Goal: Task Accomplishment & Management: Use online tool/utility

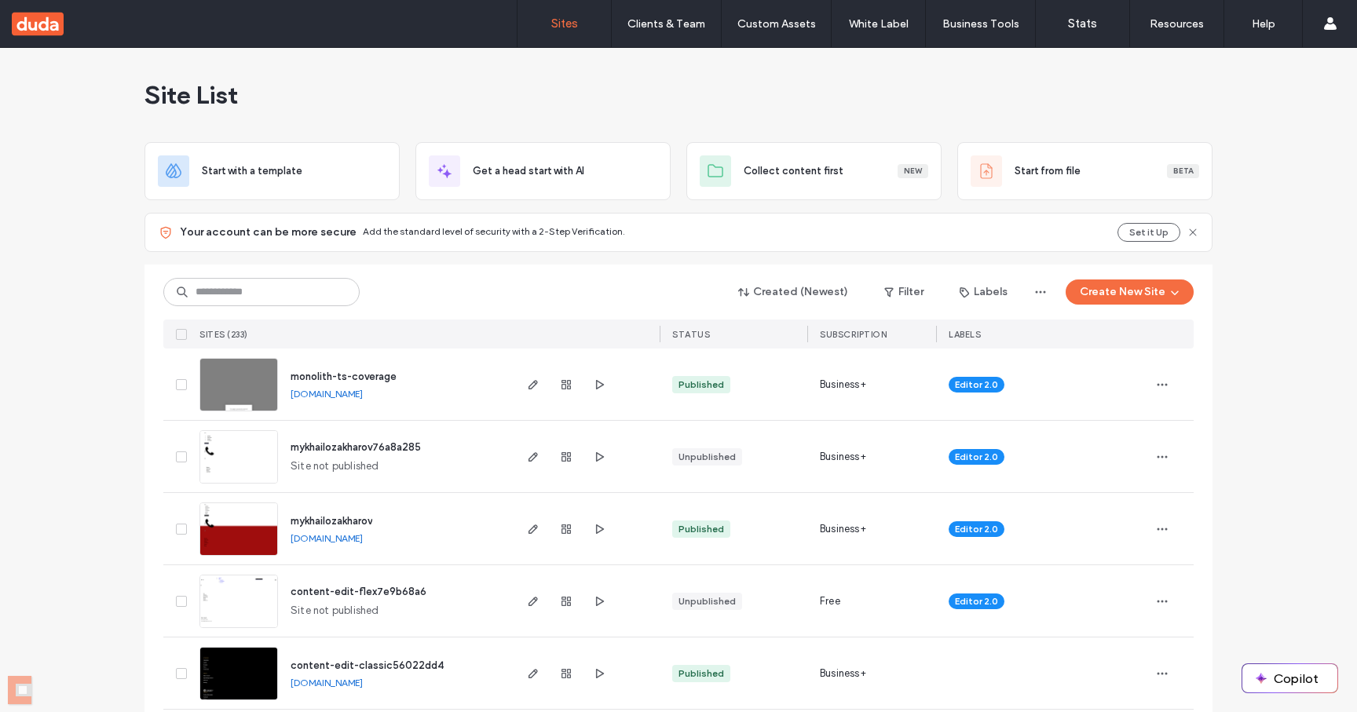
click at [350, 371] on span "monolith-ts-coverage" at bounding box center [344, 377] width 106 height 12
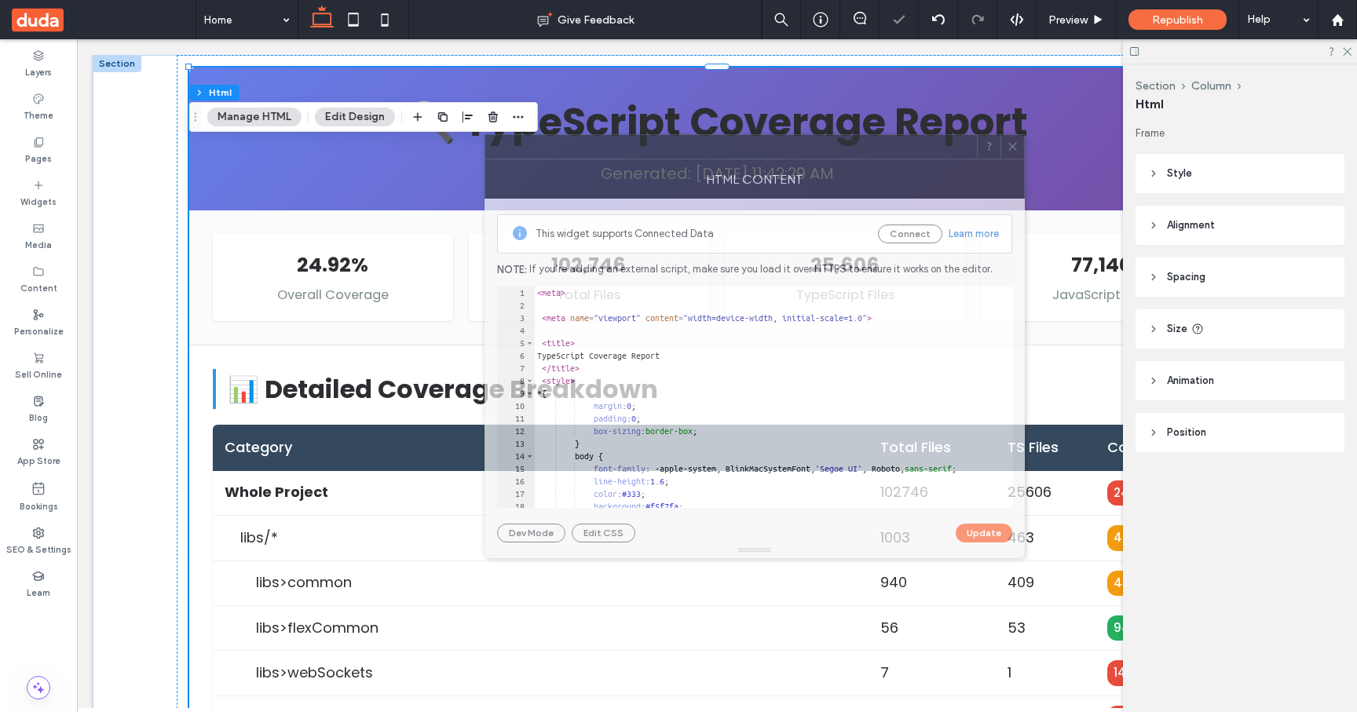
drag, startPoint x: 999, startPoint y: 166, endPoint x: 662, endPoint y: 155, distance: 337.0
click at [663, 155] on div at bounding box center [731, 147] width 492 height 24
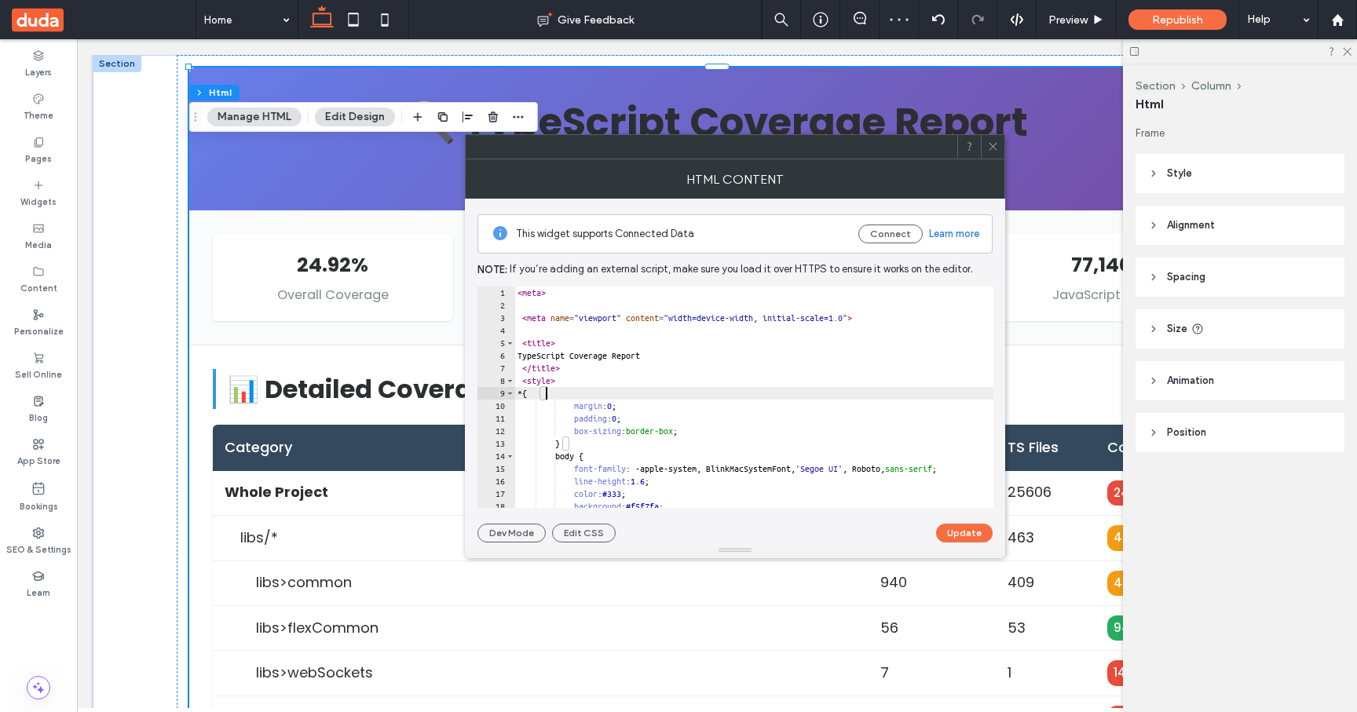
click at [674, 391] on div "< meta > < meta name = "viewport" content = "width=device-width, initial-scale=…" at bounding box center [774, 410] width 521 height 247
click at [682, 359] on div "< meta > < meta name = "viewport" content = "width=device-width, initial-scale=…" at bounding box center [774, 410] width 521 height 247
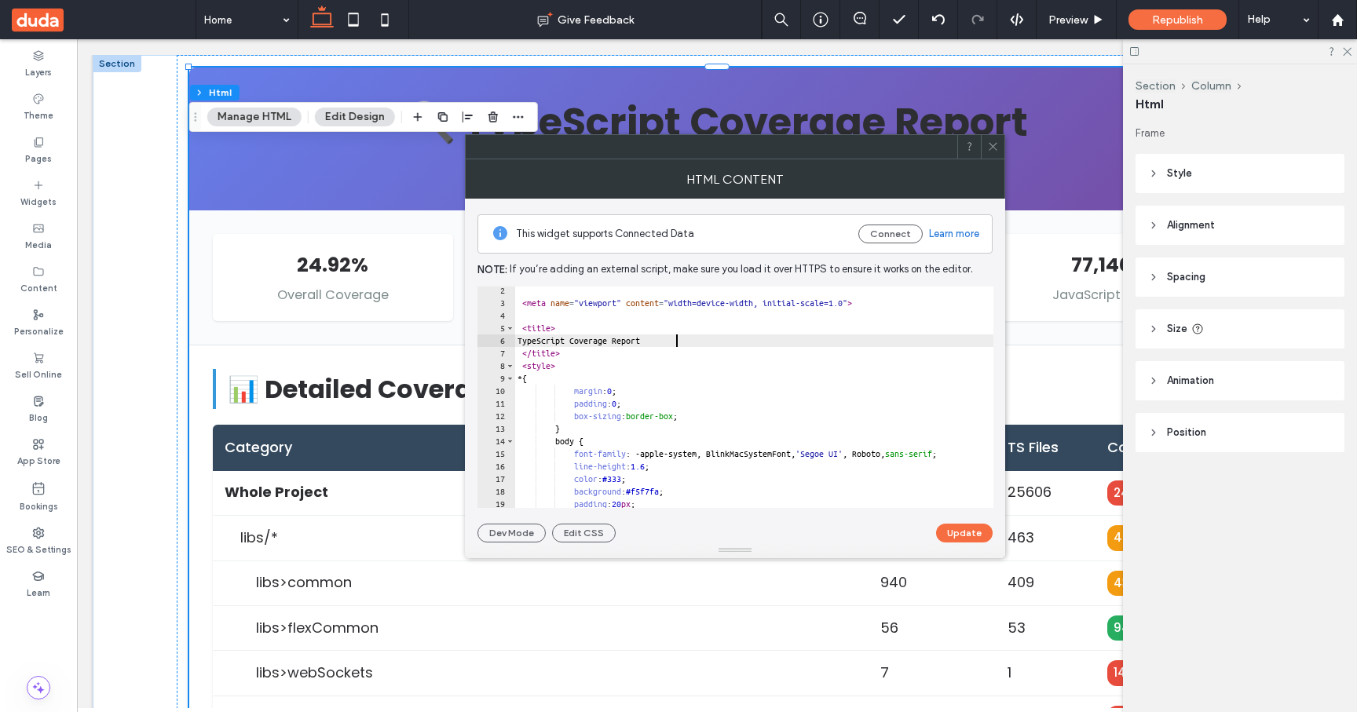
scroll to position [9, 0]
type textarea "****** *******"
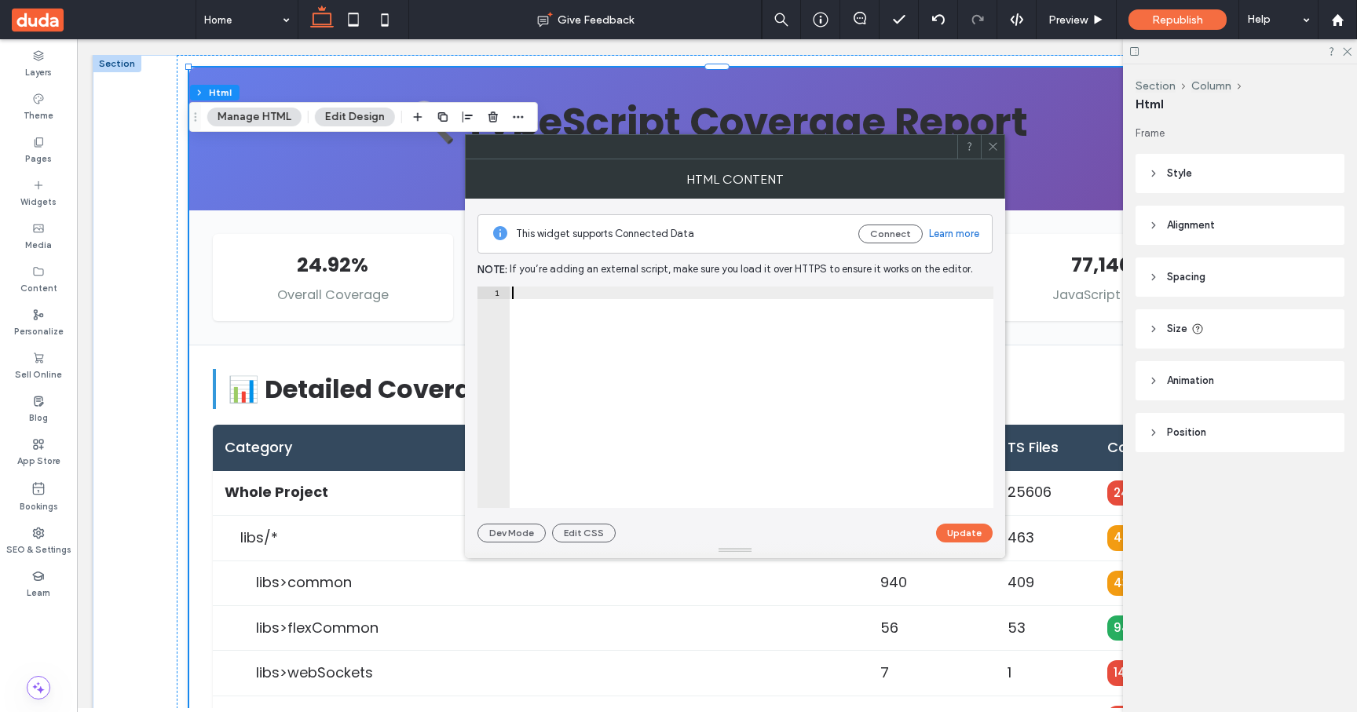
paste textarea "*******"
type textarea "*******"
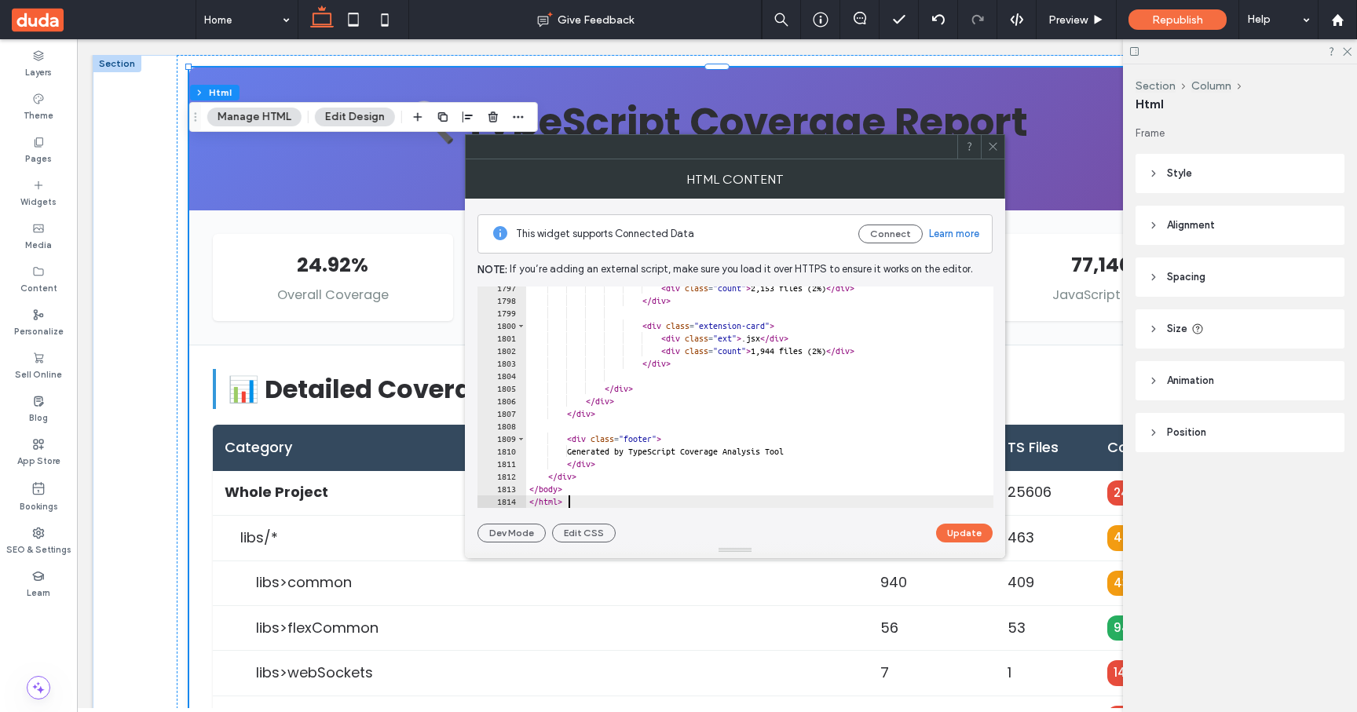
scroll to position [22568, 0]
click at [963, 536] on button "Update" at bounding box center [964, 533] width 57 height 19
click at [996, 152] on icon at bounding box center [993, 147] width 12 height 12
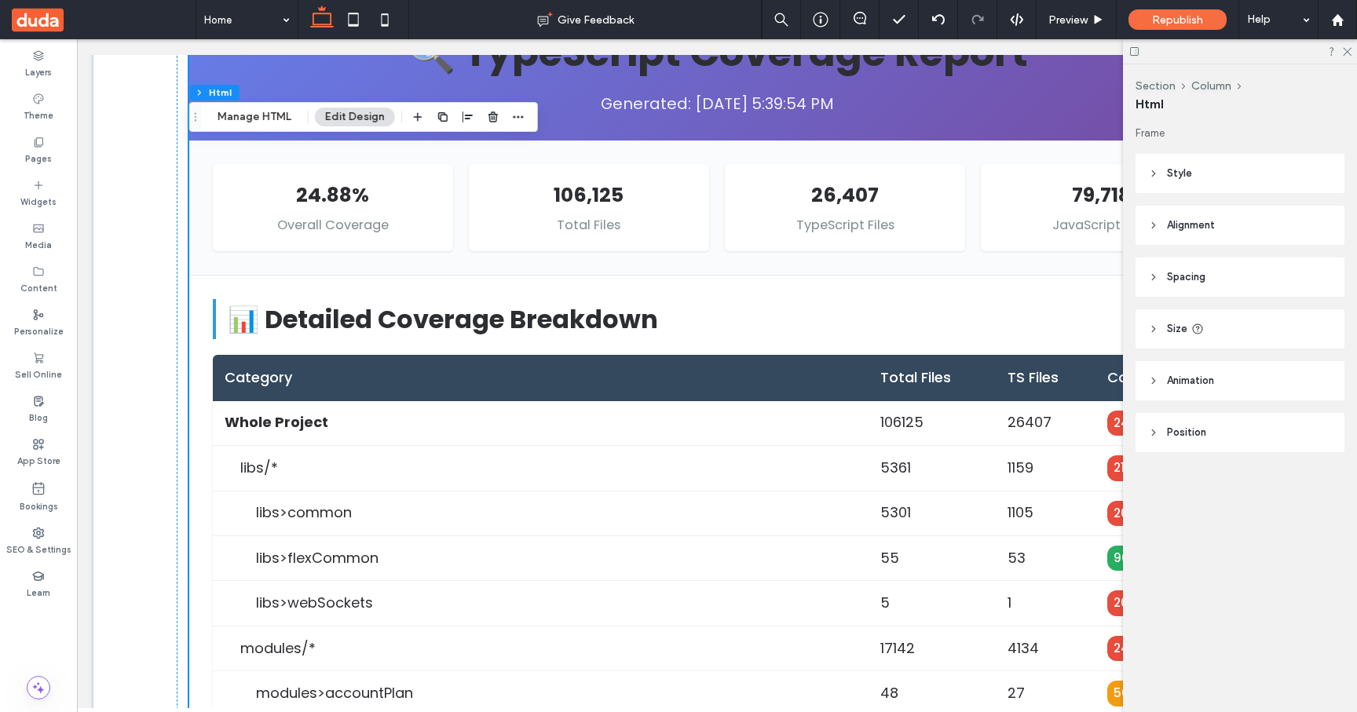
scroll to position [75, 0]
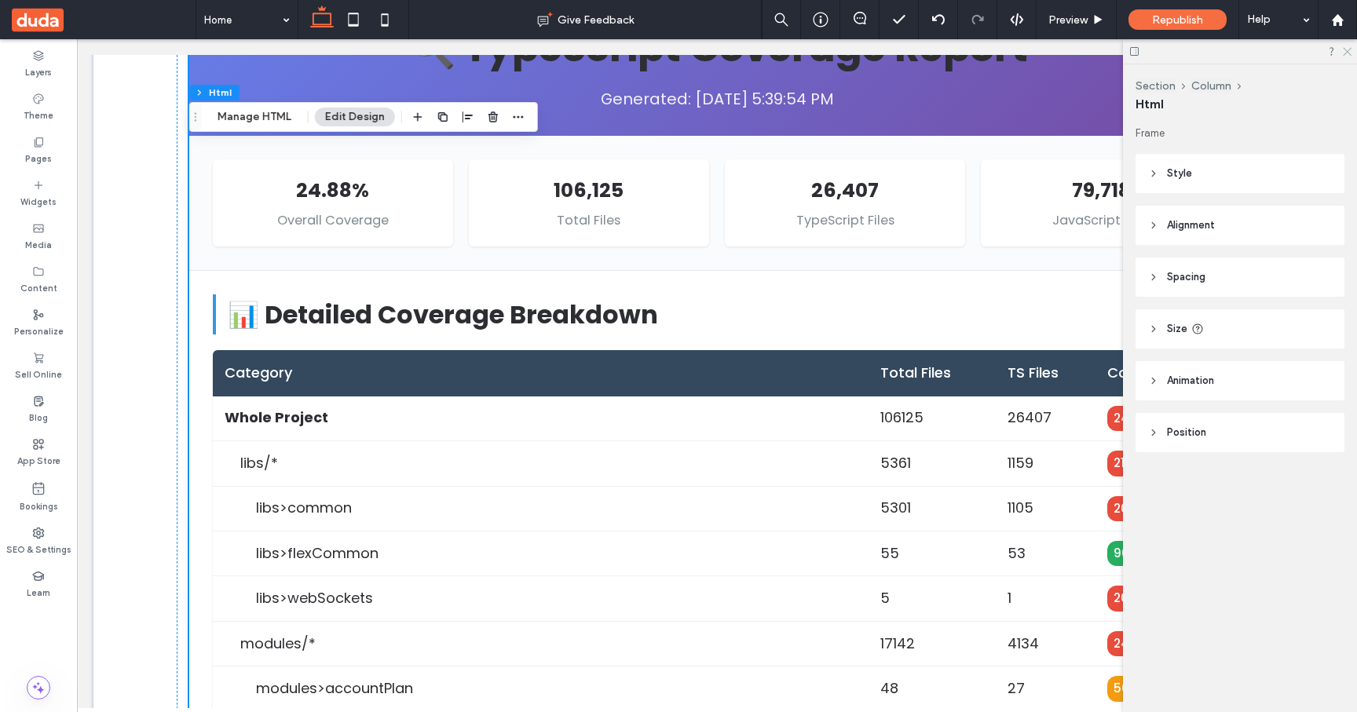
click at [1346, 50] on use at bounding box center [1347, 52] width 9 height 9
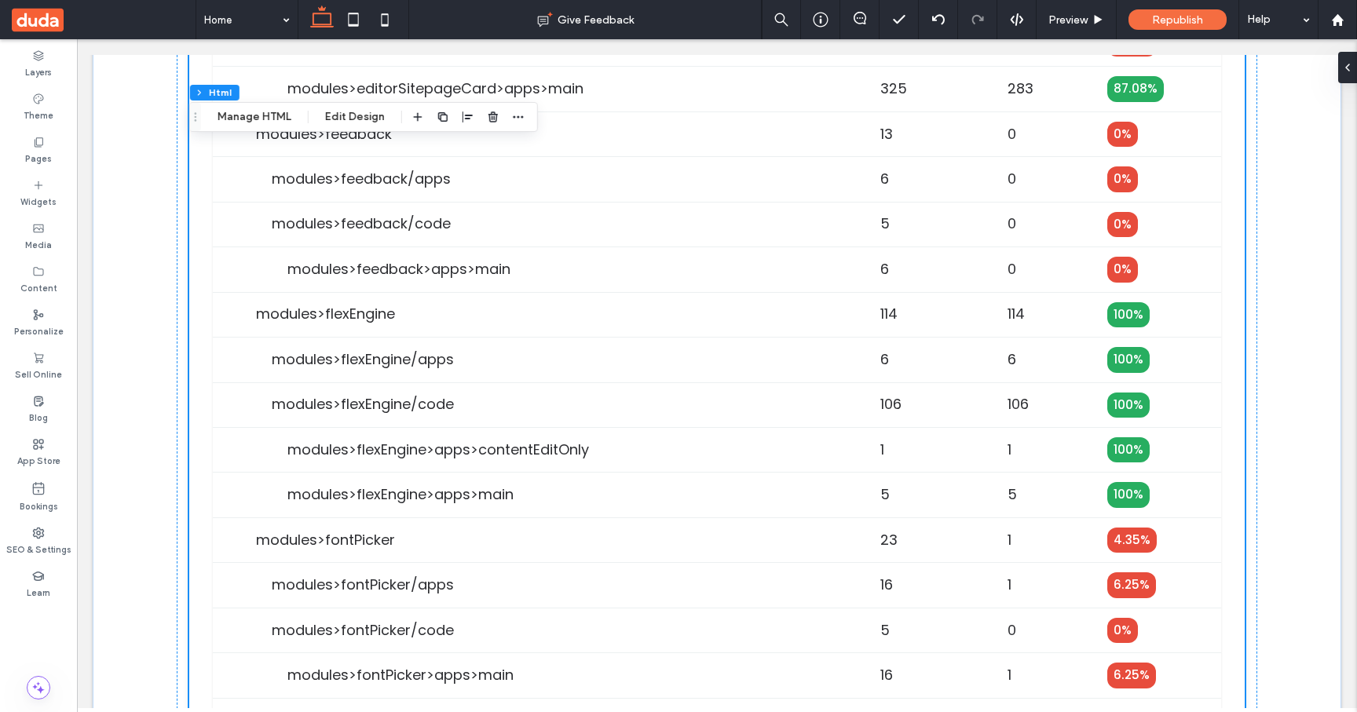
scroll to position [4513, 0]
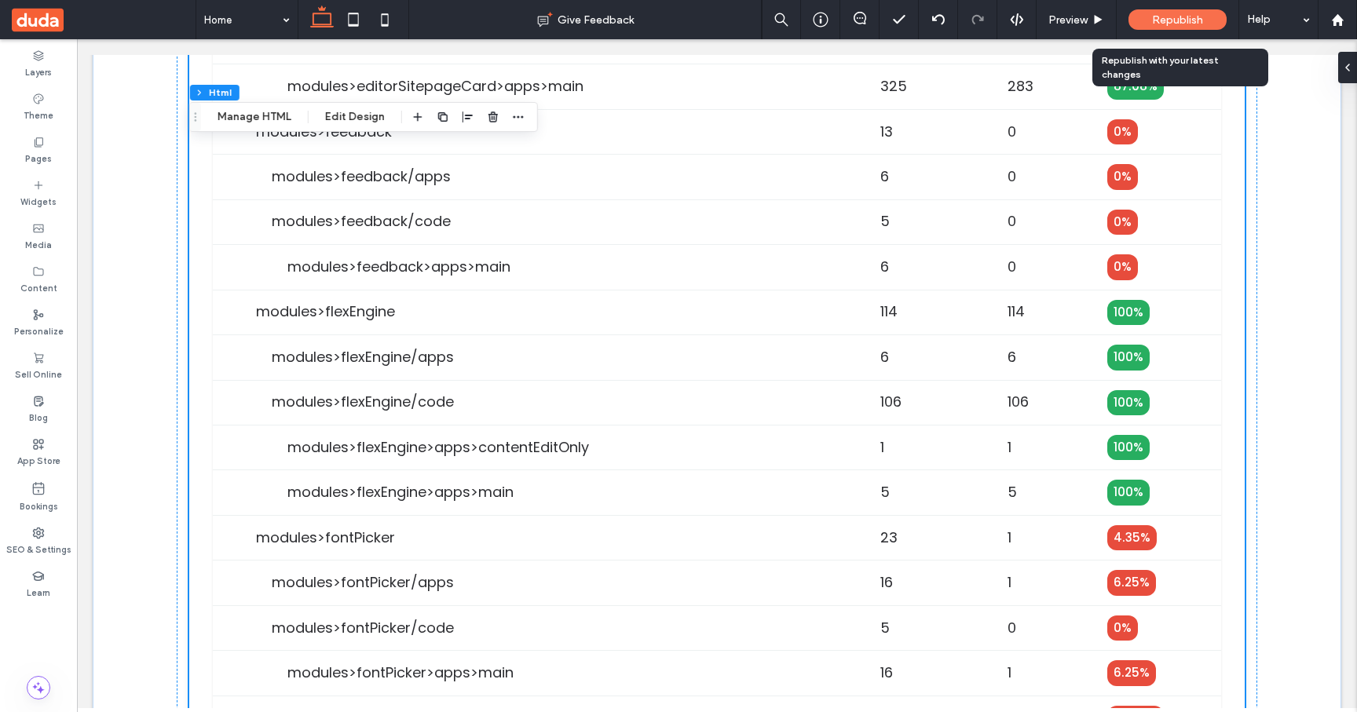
click at [1162, 21] on span "Republish" at bounding box center [1177, 19] width 51 height 13
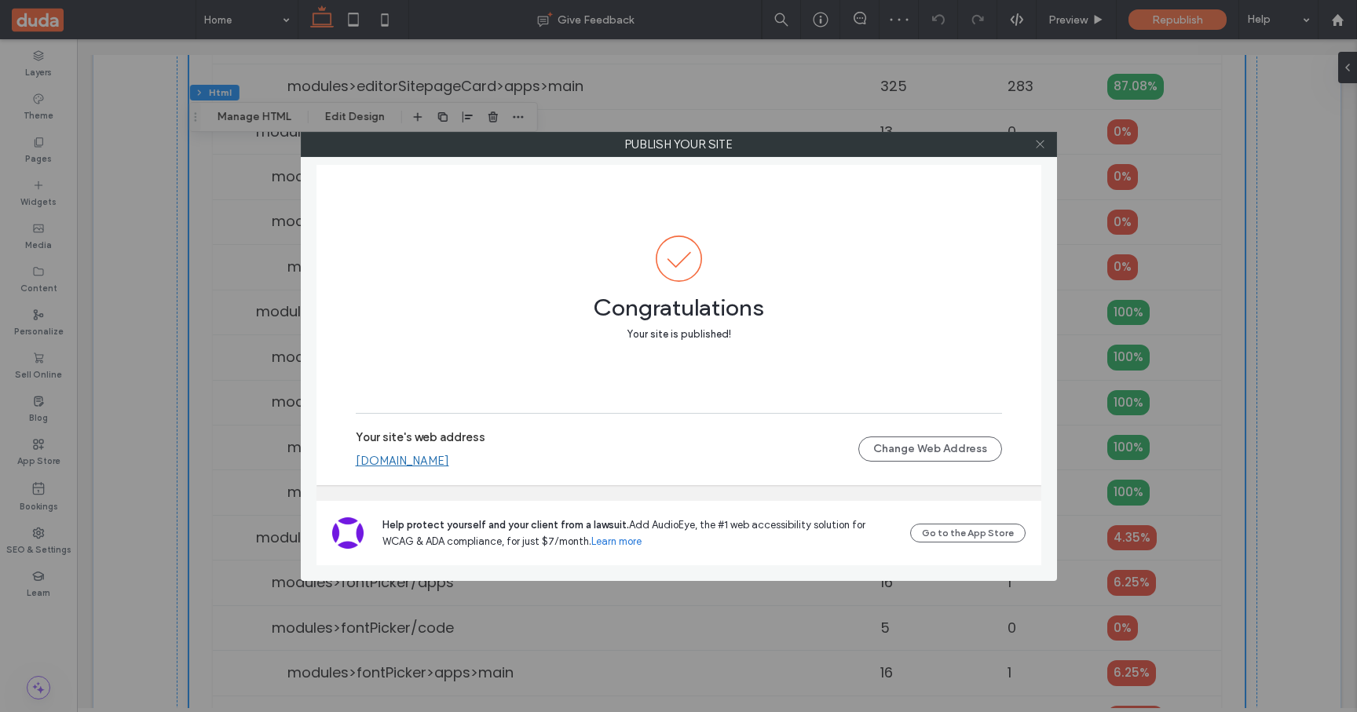
click at [1044, 143] on icon at bounding box center [1040, 144] width 12 height 12
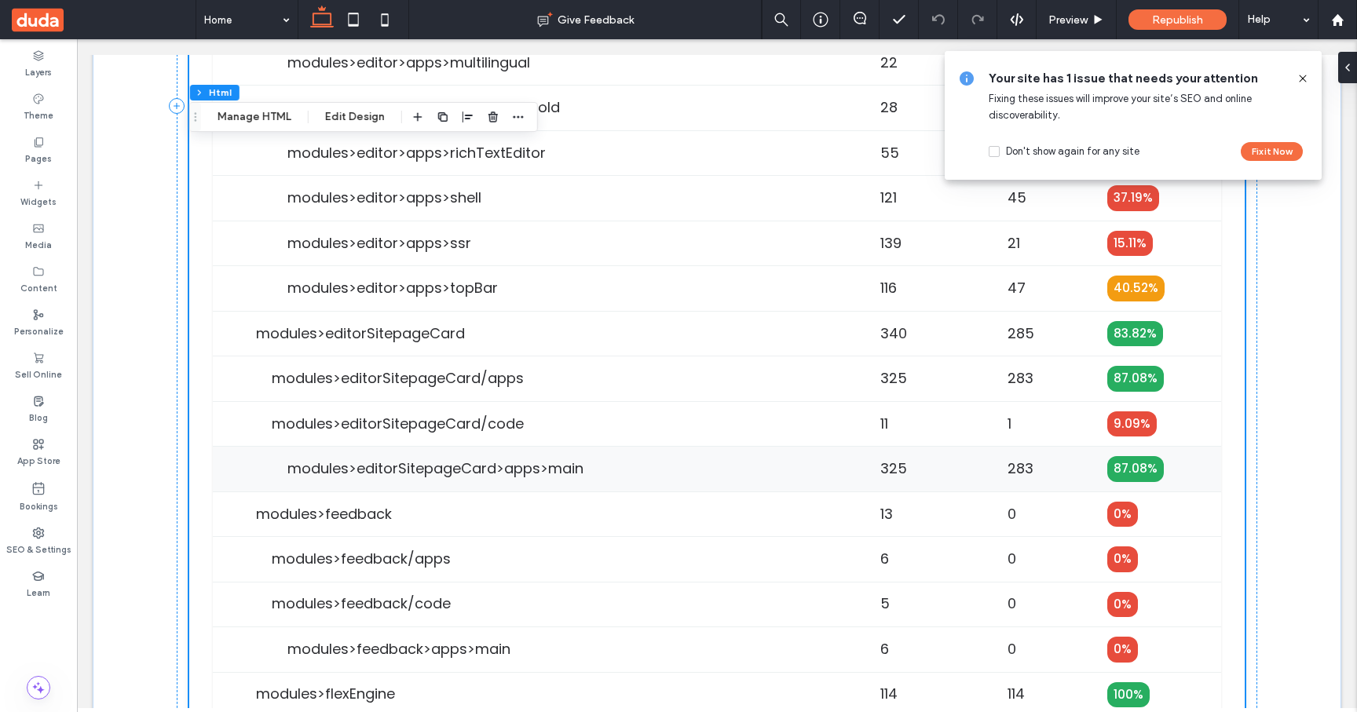
scroll to position [4119, 0]
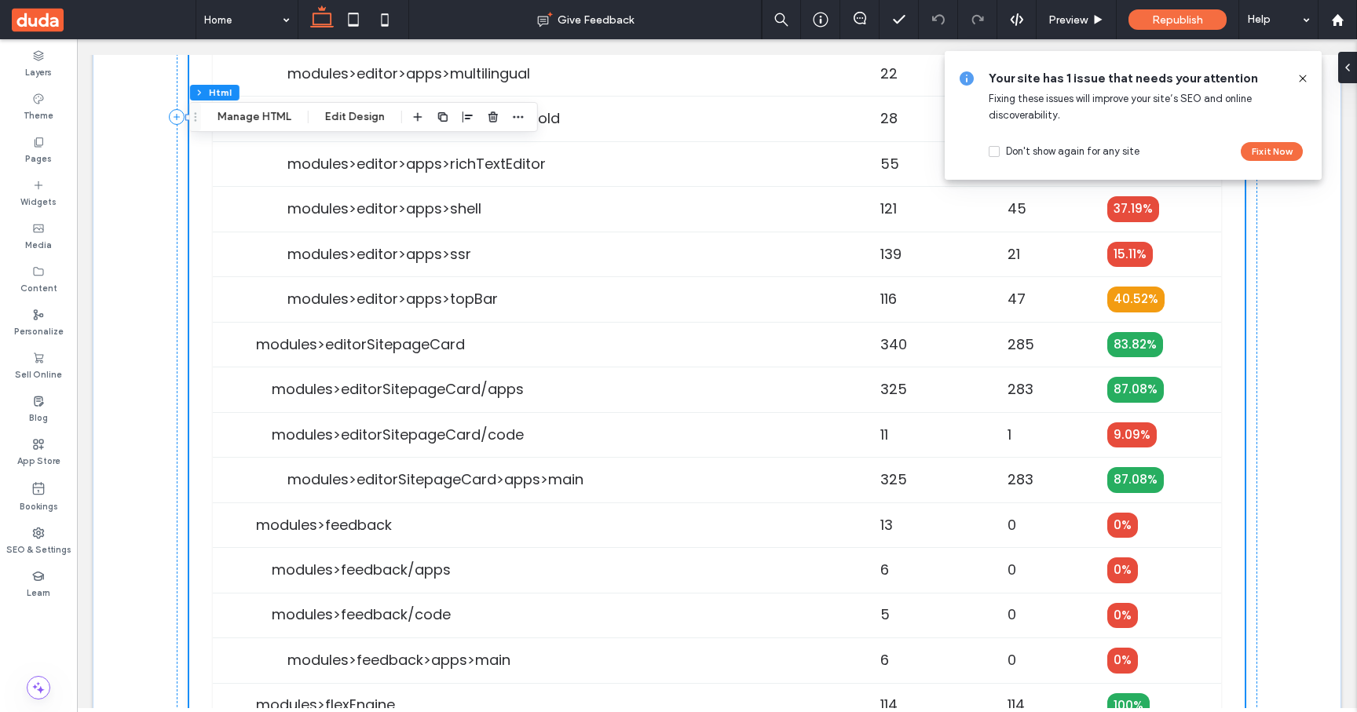
drag, startPoint x: 1303, startPoint y: 75, endPoint x: 671, endPoint y: 261, distance: 658.2
click at [1303, 75] on icon at bounding box center [1302, 78] width 13 height 13
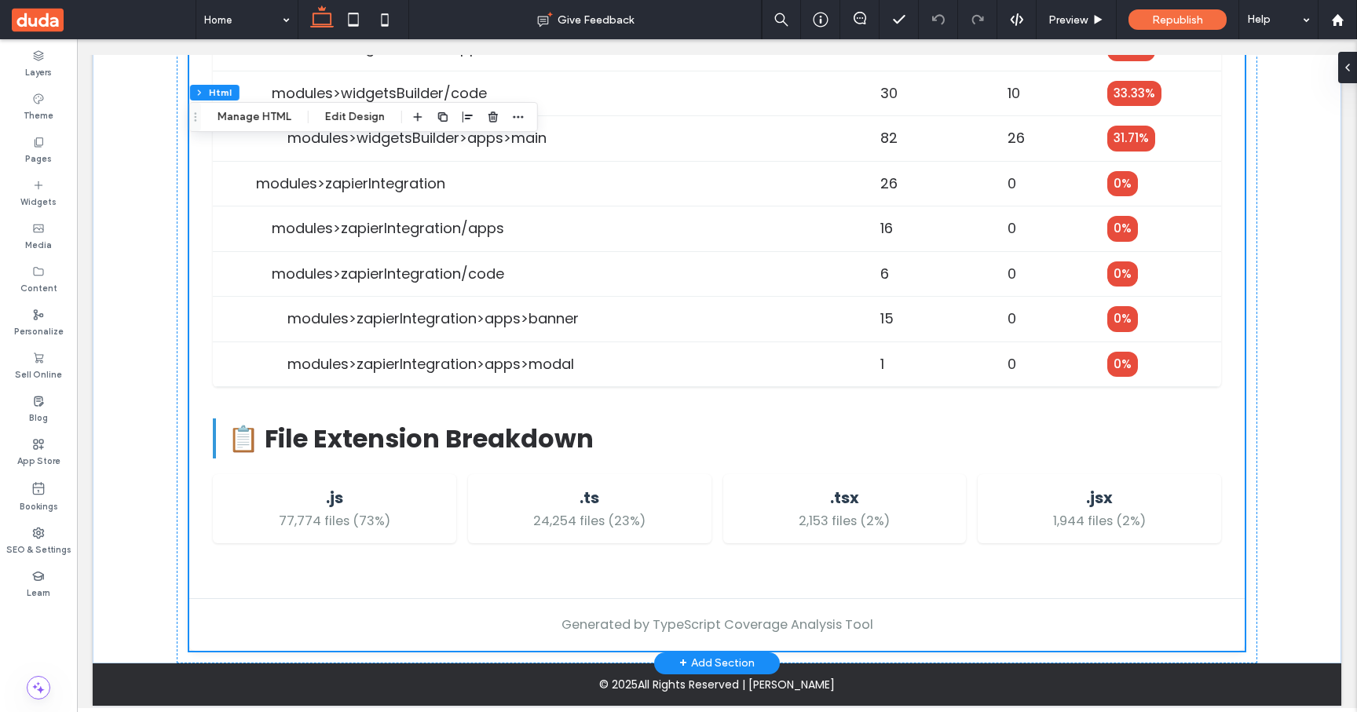
scroll to position [7756, 0]
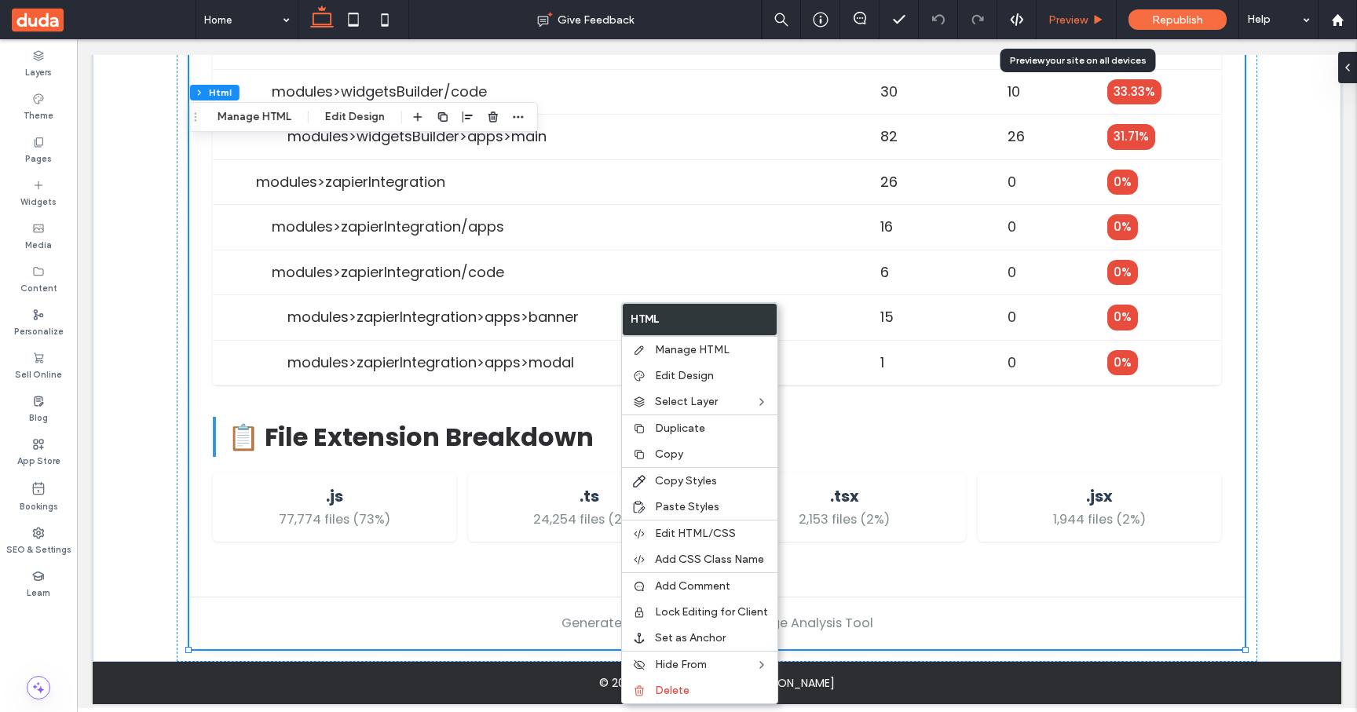
click at [1080, 16] on span "Preview" at bounding box center [1067, 19] width 39 height 13
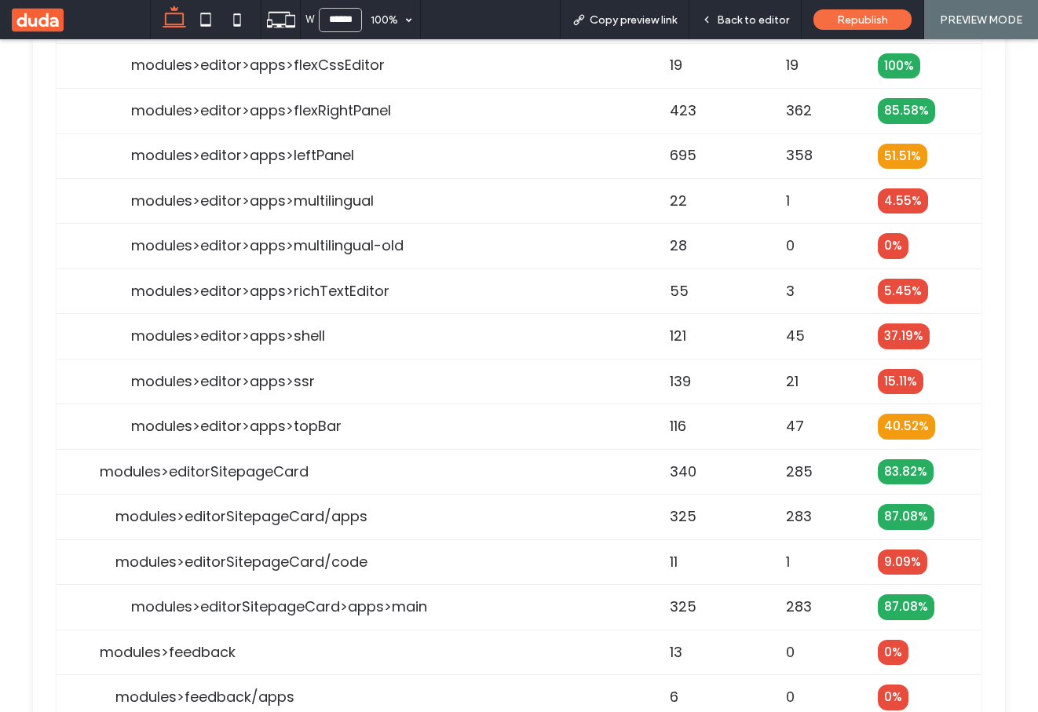
scroll to position [3551, 0]
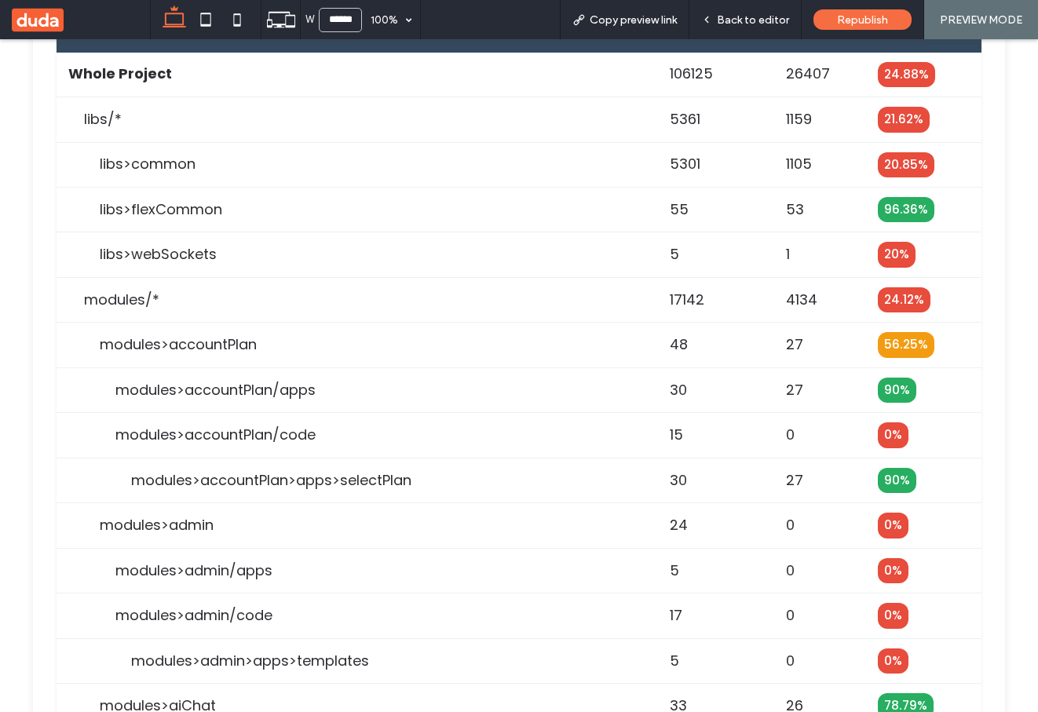
scroll to position [0, 0]
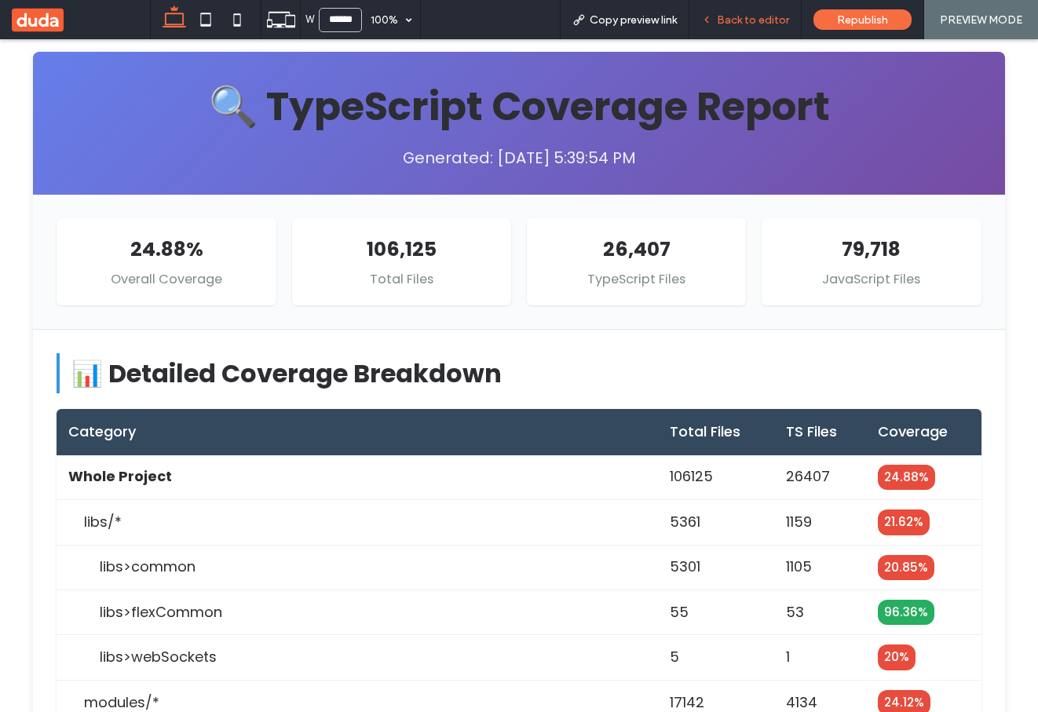
click at [745, 19] on span "Back to editor" at bounding box center [753, 19] width 72 height 13
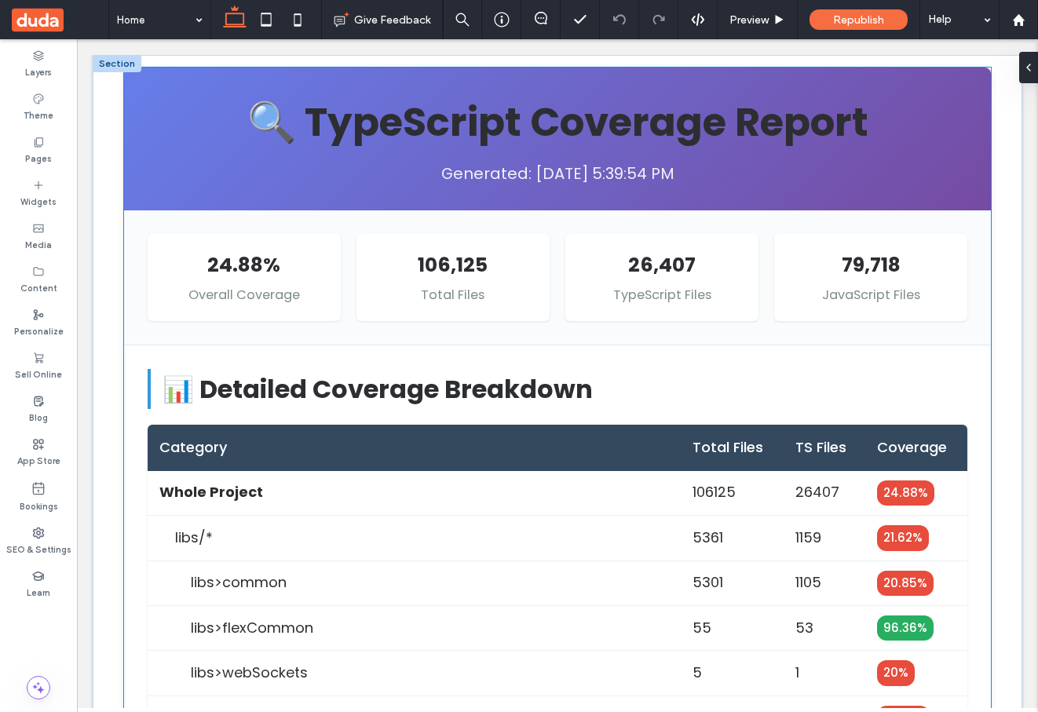
click at [639, 270] on h3 "26,407" at bounding box center [662, 265] width 162 height 31
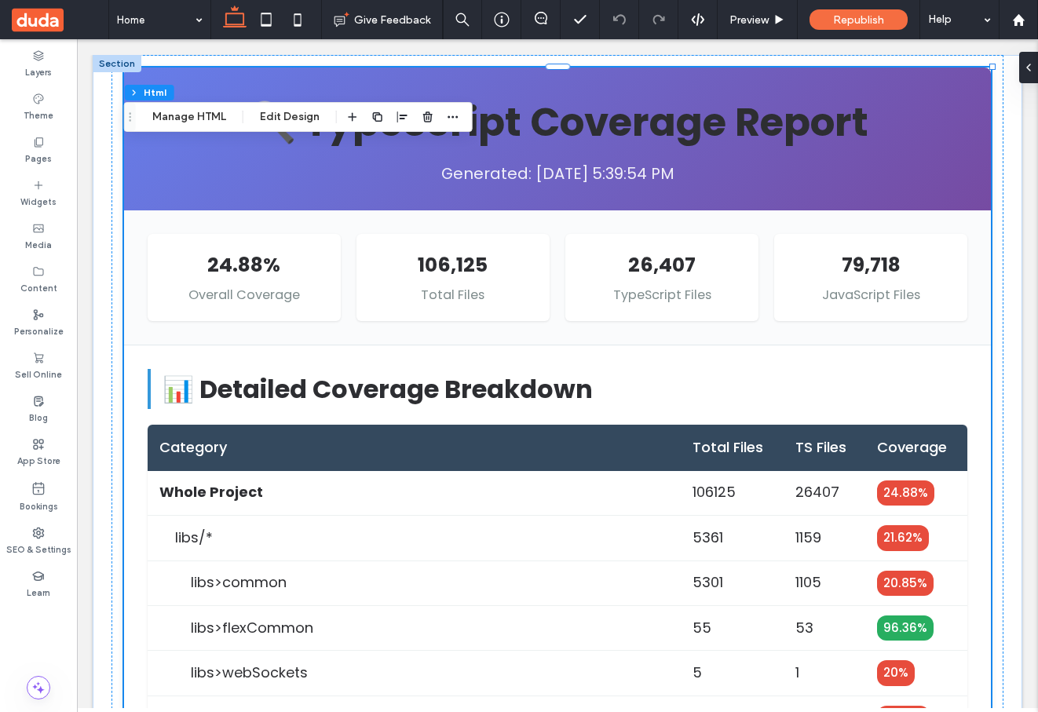
click at [639, 270] on h3 "26,407" at bounding box center [662, 265] width 162 height 31
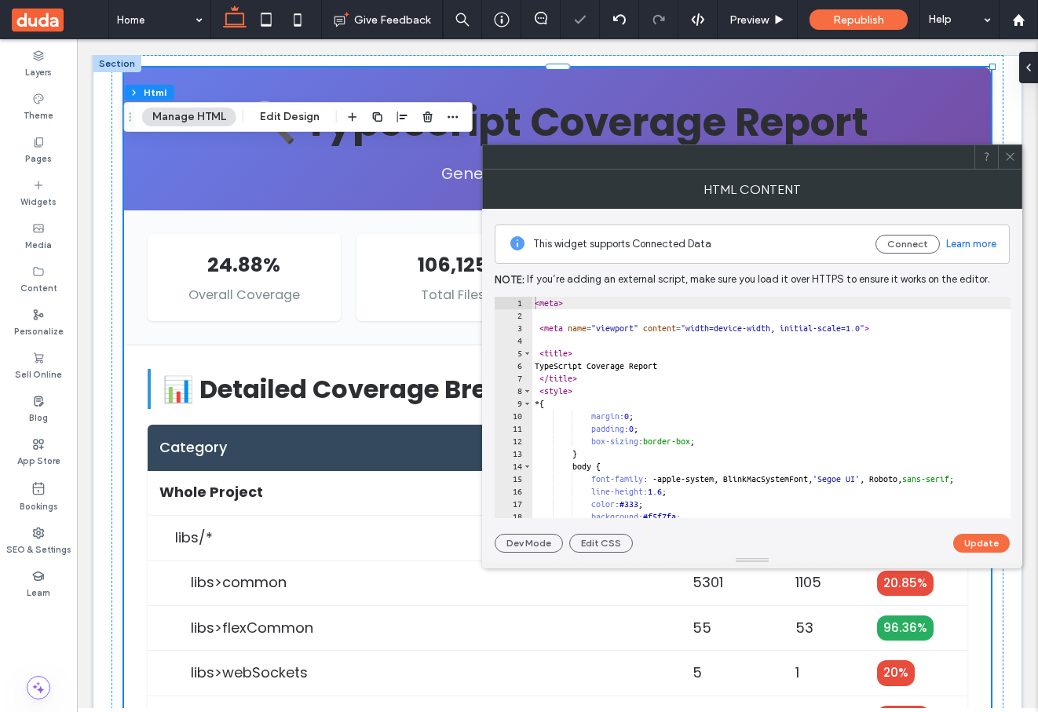
click at [748, 355] on div "< meta > < meta name = "viewport" content = "width=device-width, initial-scale=…" at bounding box center [792, 420] width 521 height 247
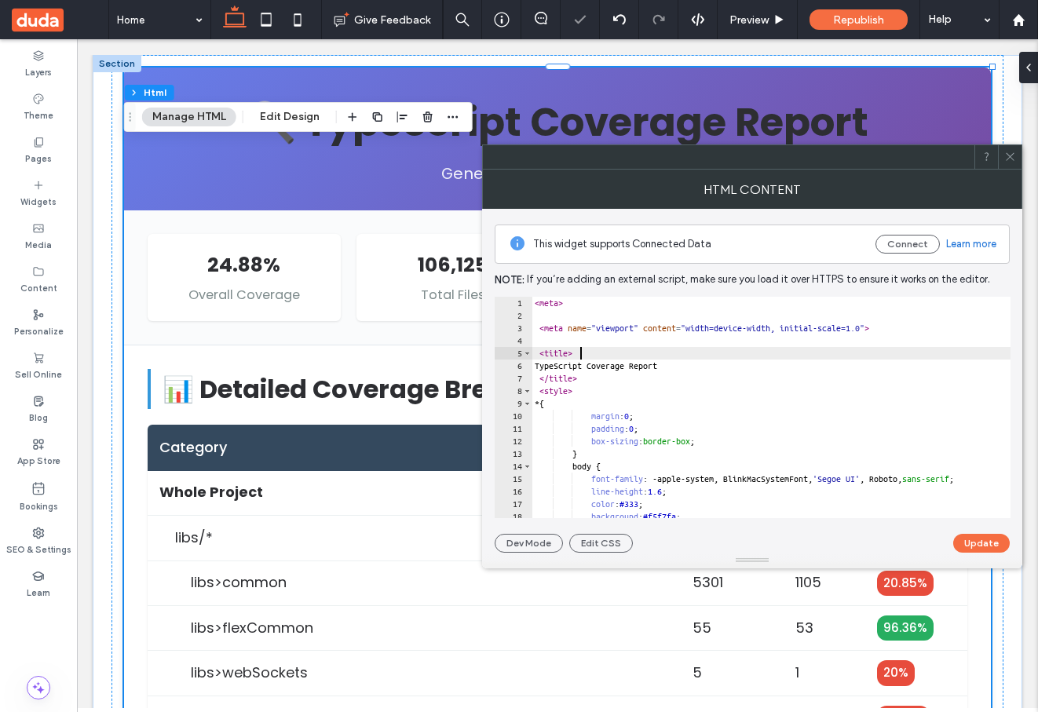
type textarea "****** *******"
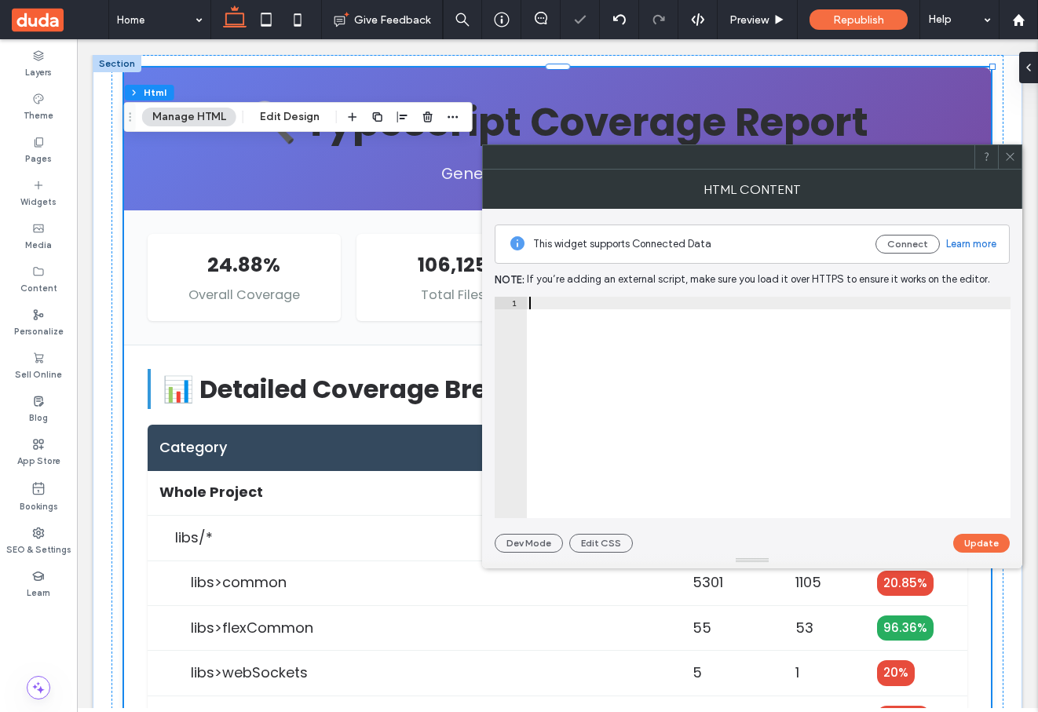
paste textarea "*******"
type textarea "*******"
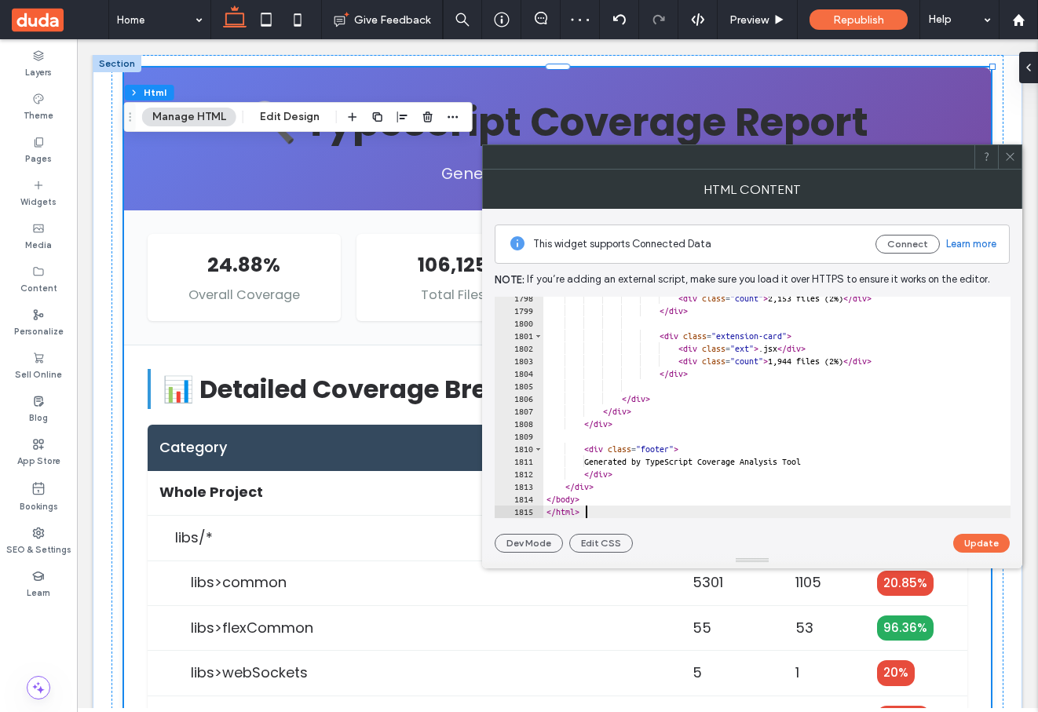
scroll to position [22581, 0]
click at [988, 544] on button "Update" at bounding box center [981, 543] width 57 height 19
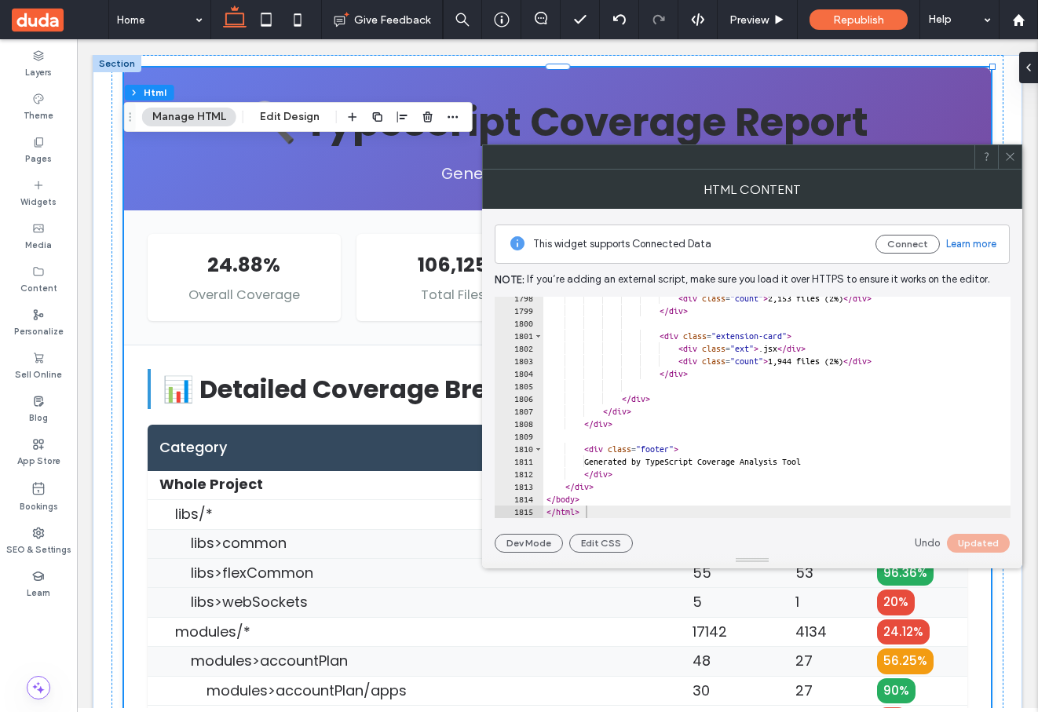
click at [1015, 152] on icon at bounding box center [1010, 157] width 12 height 12
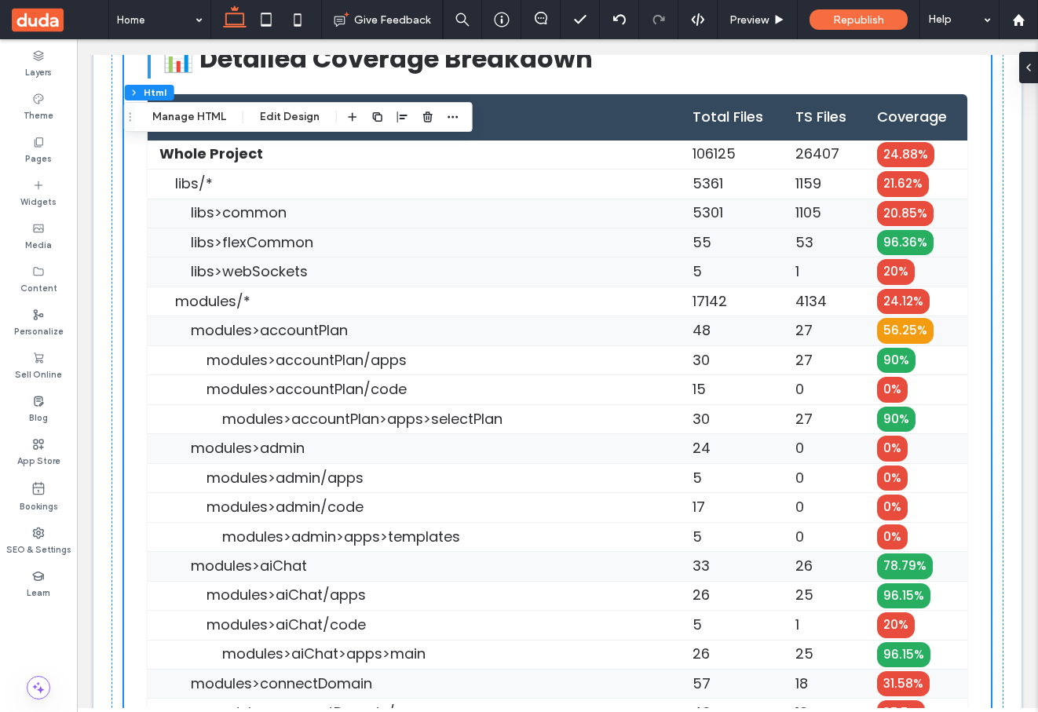
scroll to position [310, 0]
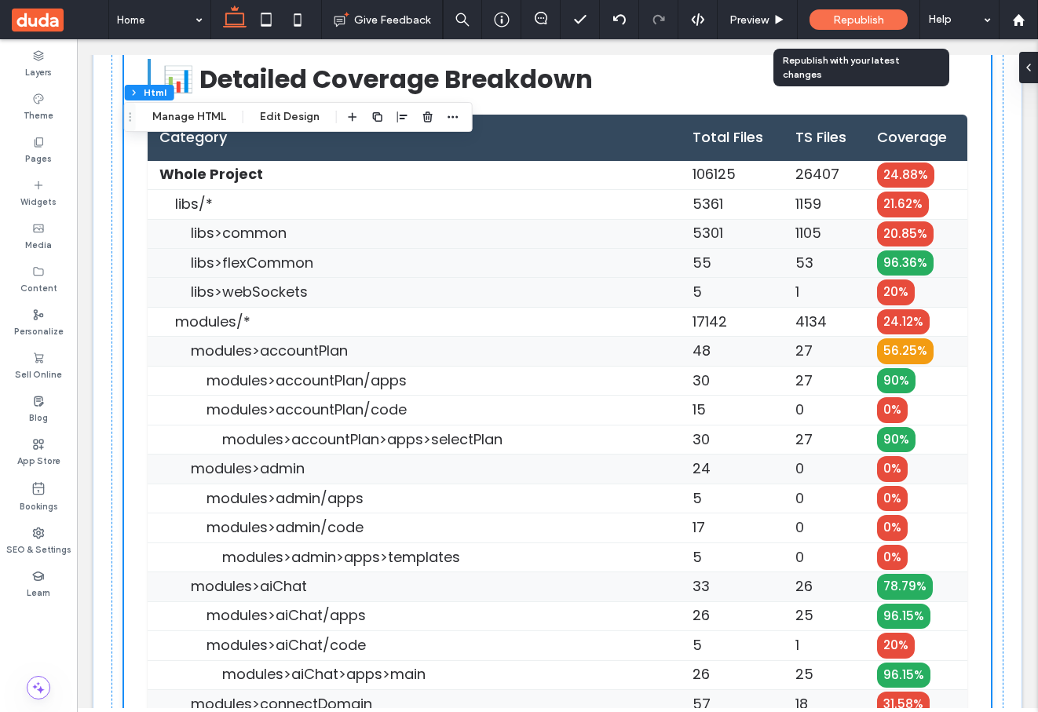
click at [853, 24] on span "Republish" at bounding box center [858, 19] width 51 height 13
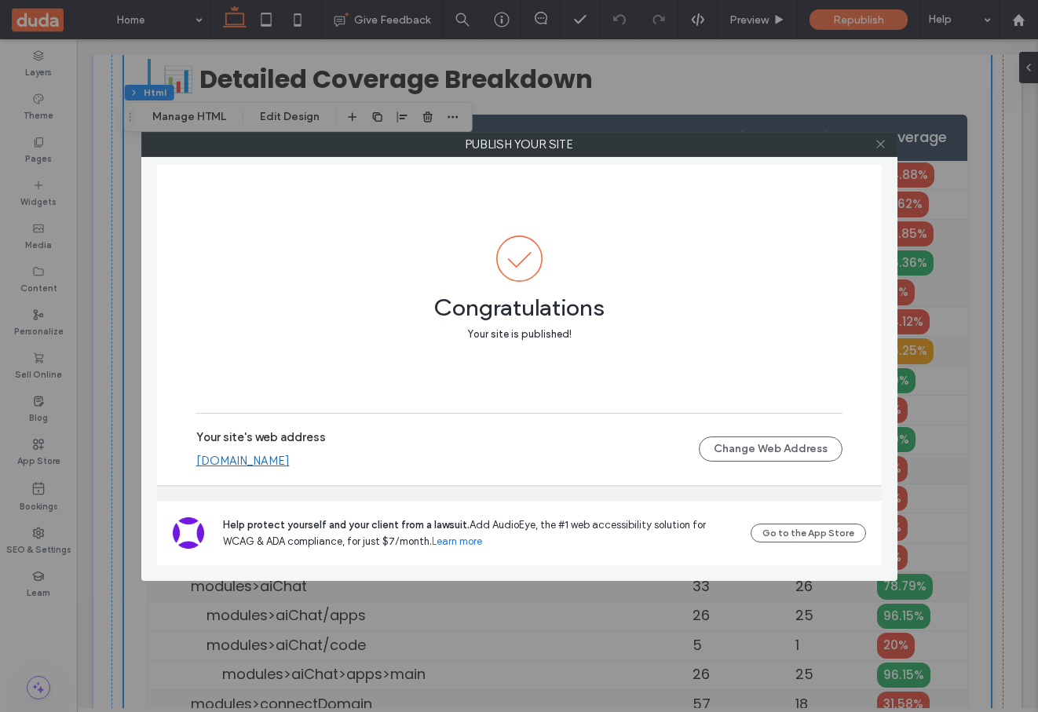
click at [882, 141] on icon at bounding box center [881, 144] width 12 height 12
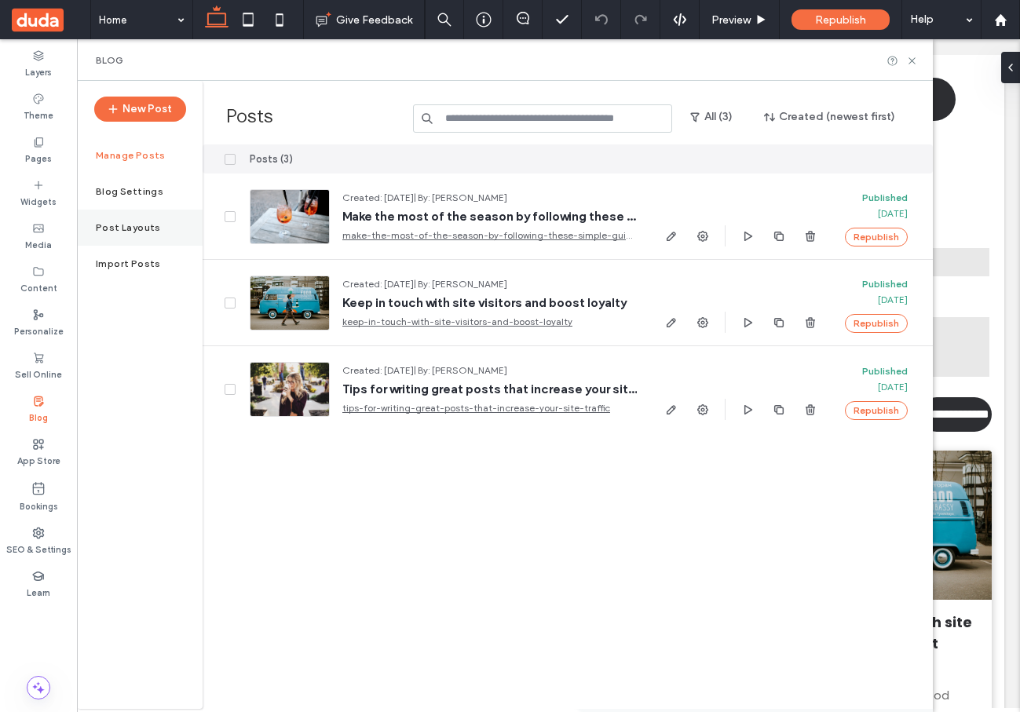
click at [126, 236] on div "Post Layouts" at bounding box center [140, 228] width 126 height 36
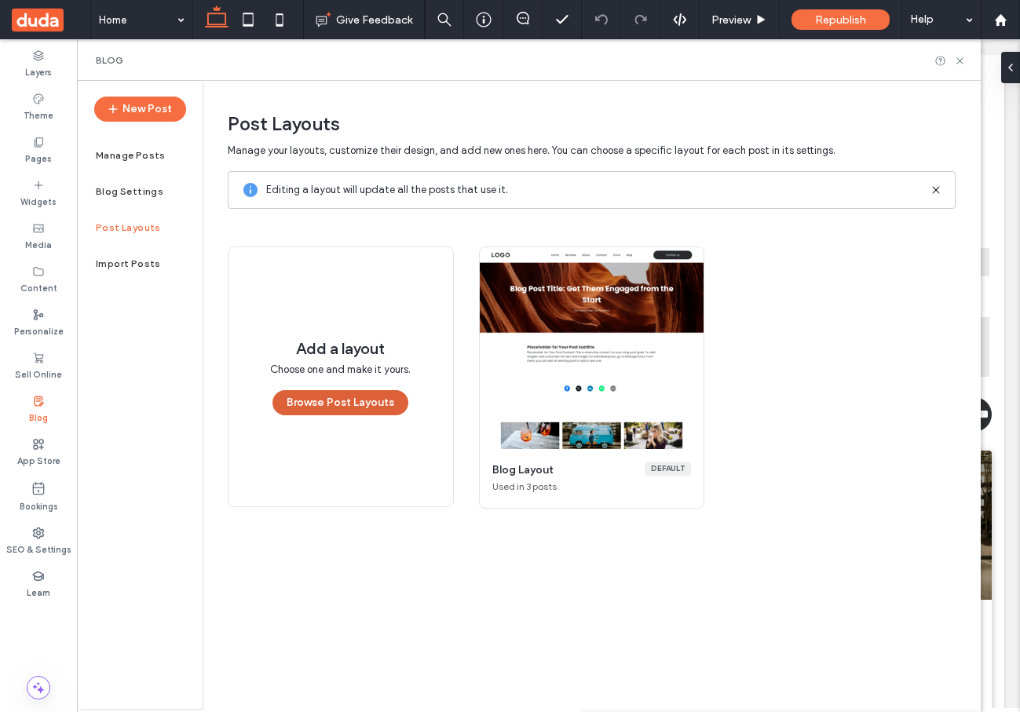
click at [357, 405] on button "Browse Post Layouts" at bounding box center [340, 402] width 136 height 25
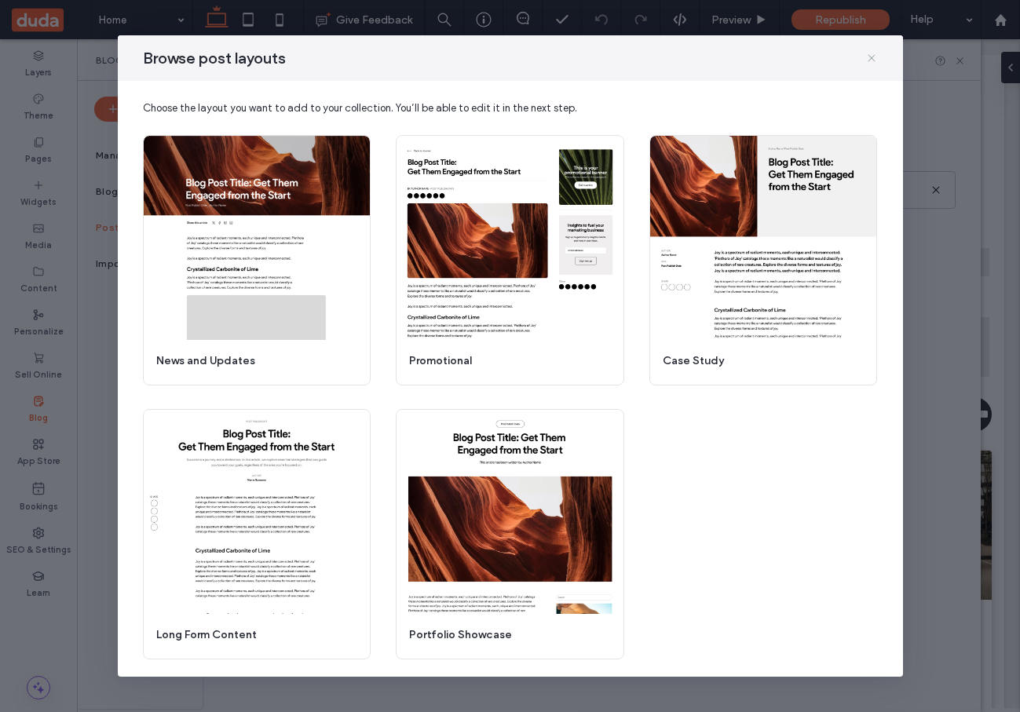
click at [874, 57] on icon at bounding box center [871, 58] width 13 height 13
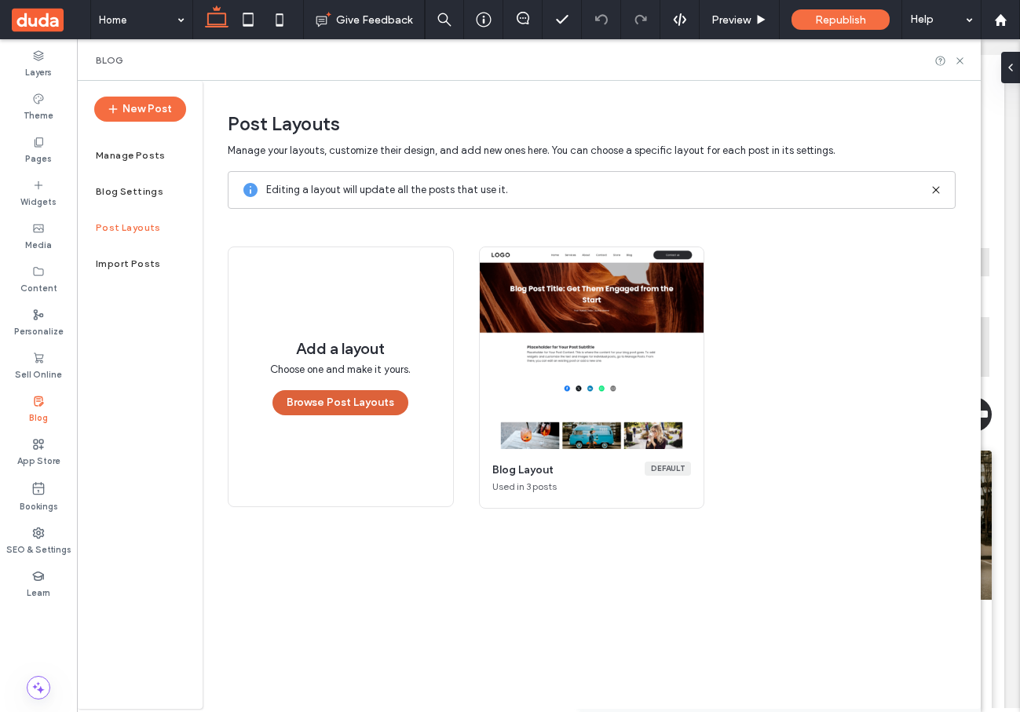
click at [331, 404] on button "Browse Post Layouts" at bounding box center [340, 402] width 136 height 25
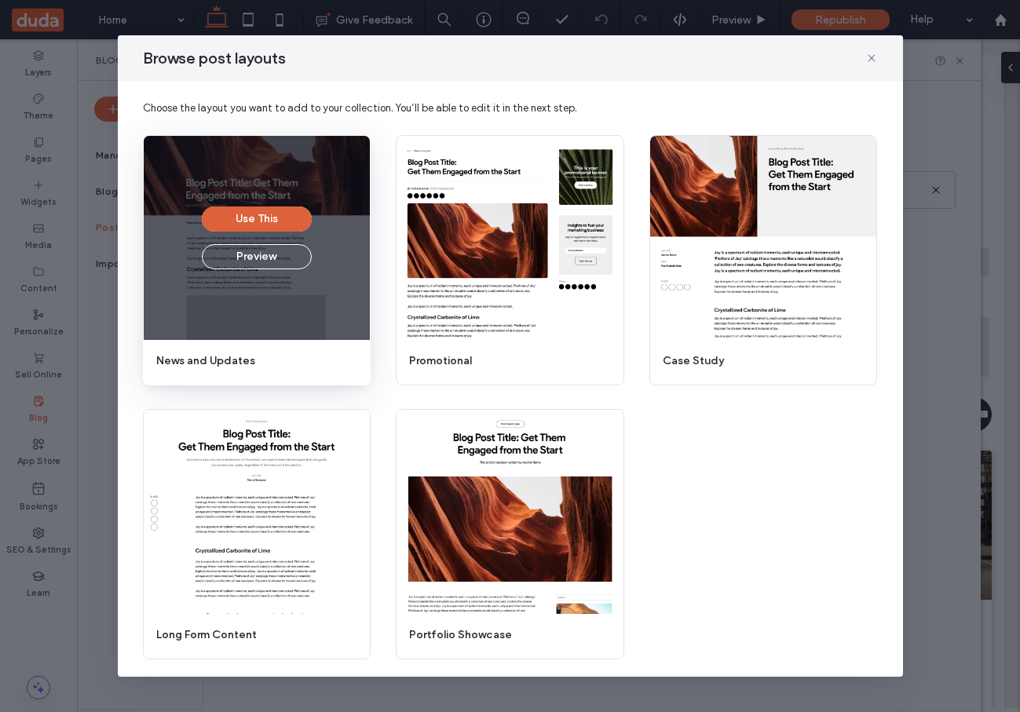
click at [266, 221] on button "Use This" at bounding box center [257, 219] width 110 height 25
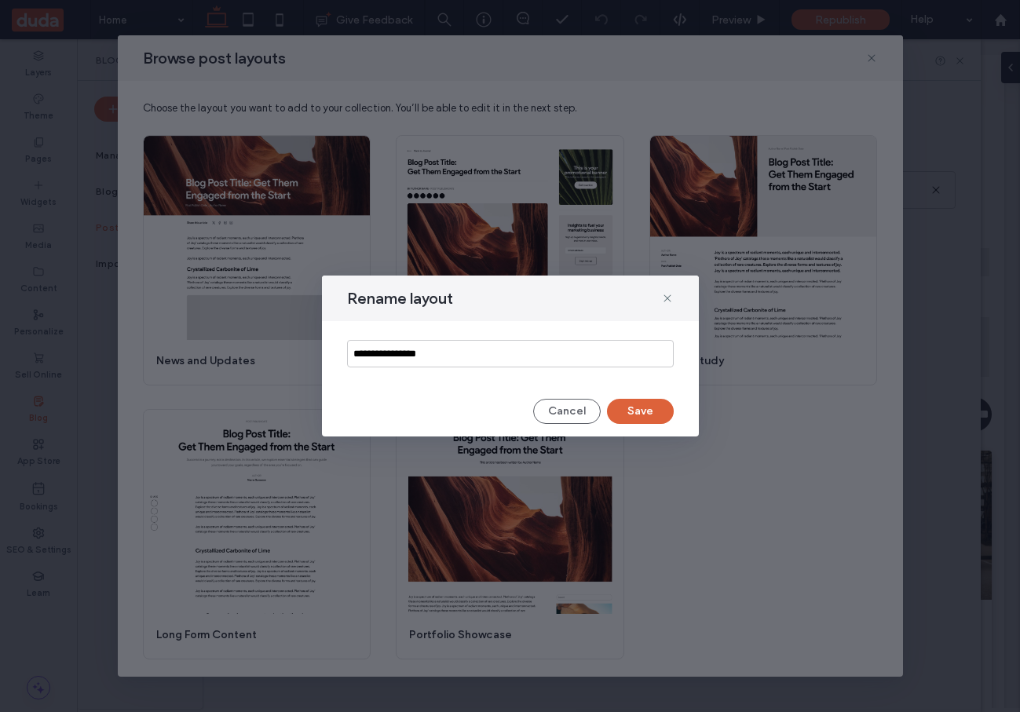
click at [634, 412] on button "Save" at bounding box center [640, 411] width 67 height 25
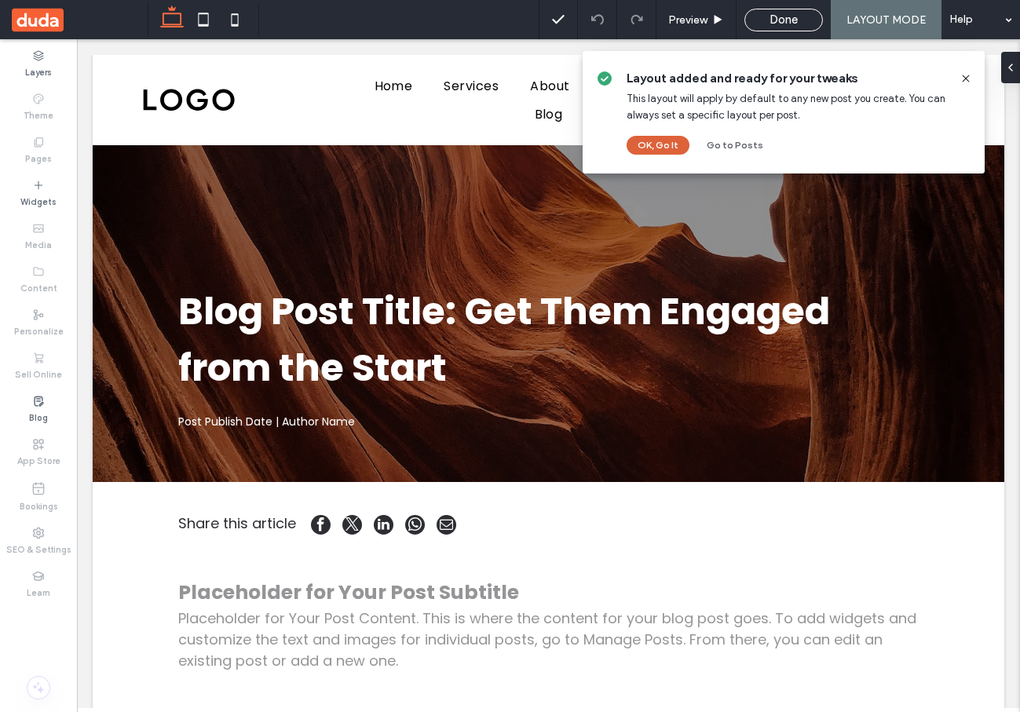
click at [653, 143] on button "OK, Go It" at bounding box center [658, 145] width 63 height 19
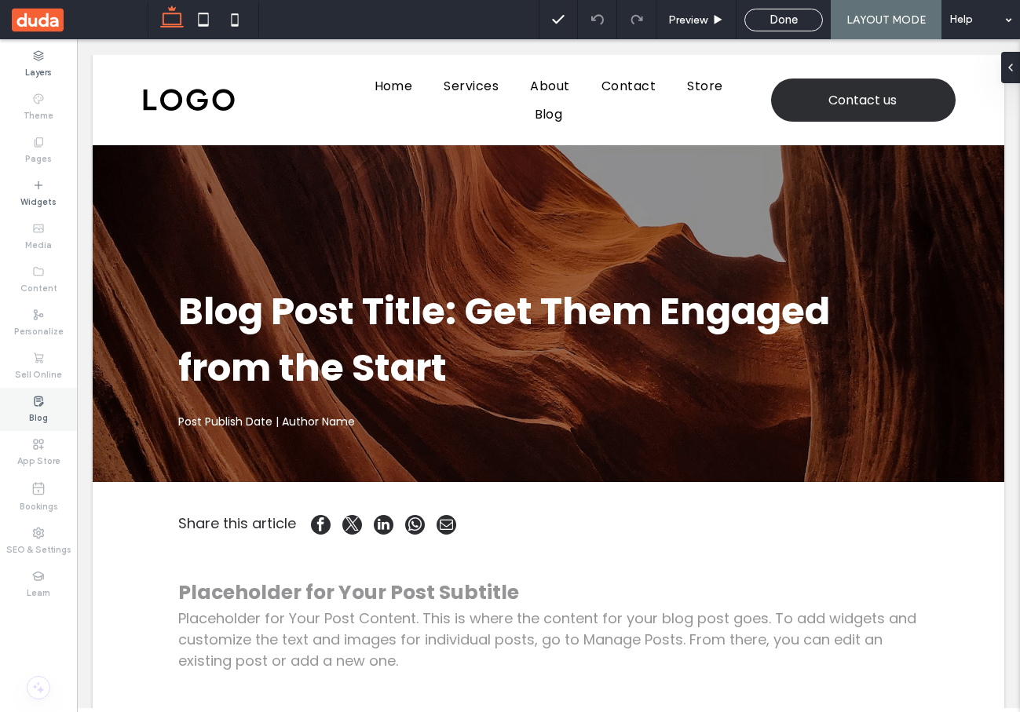
click at [44, 392] on div "Blog" at bounding box center [38, 409] width 77 height 43
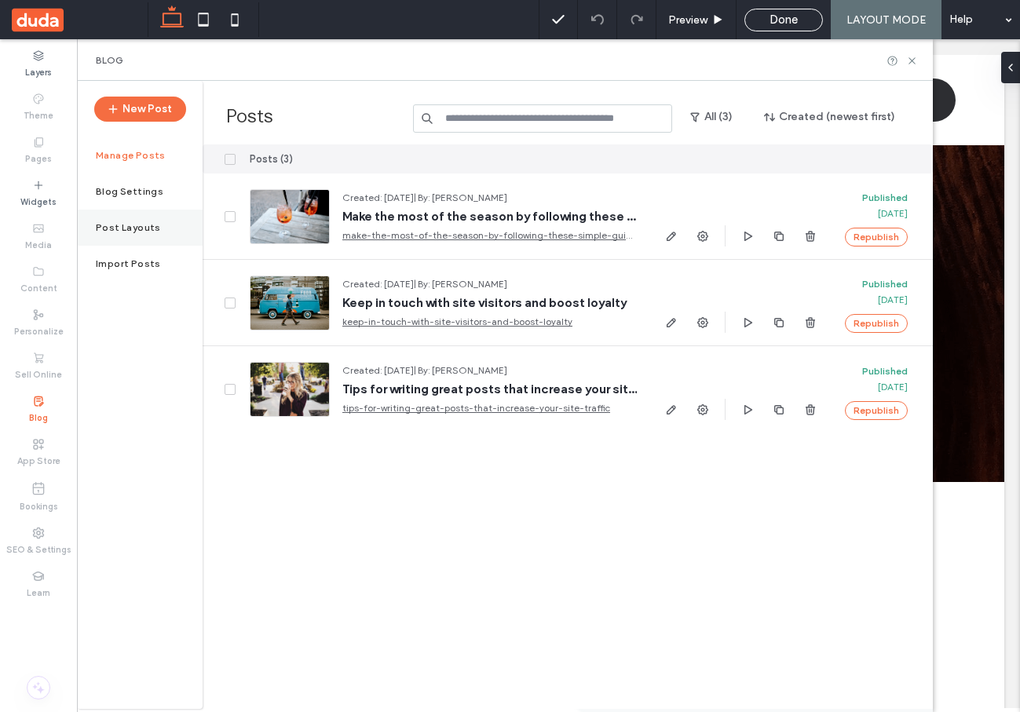
click at [144, 230] on label "Post Layouts" at bounding box center [128, 227] width 65 height 11
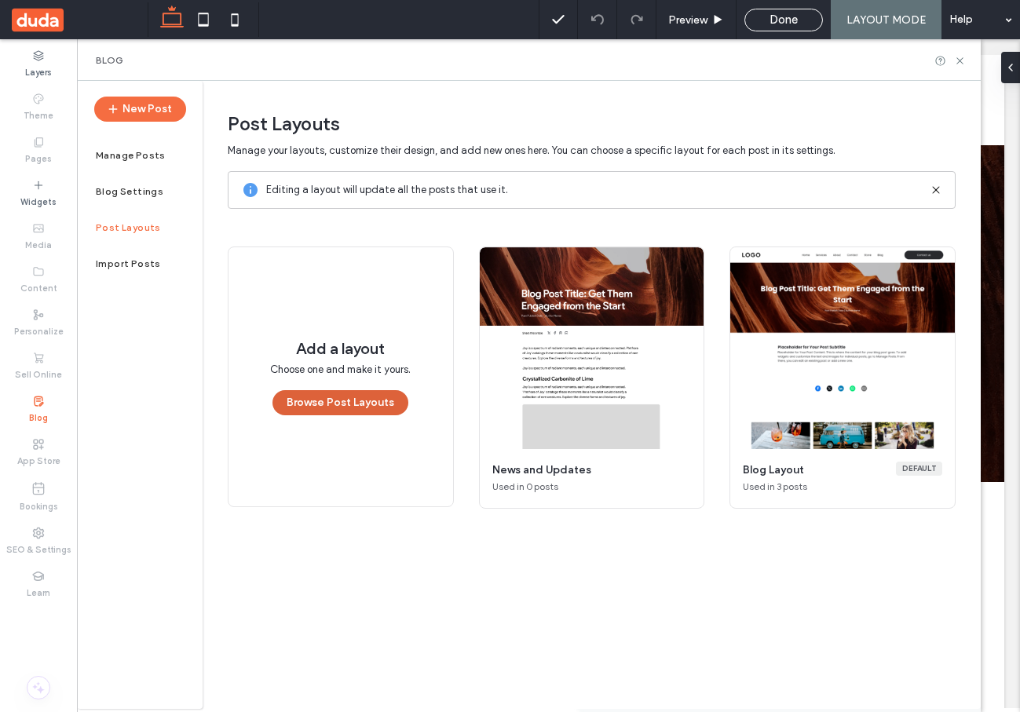
click at [349, 404] on button "Browse Post Layouts" at bounding box center [340, 402] width 136 height 25
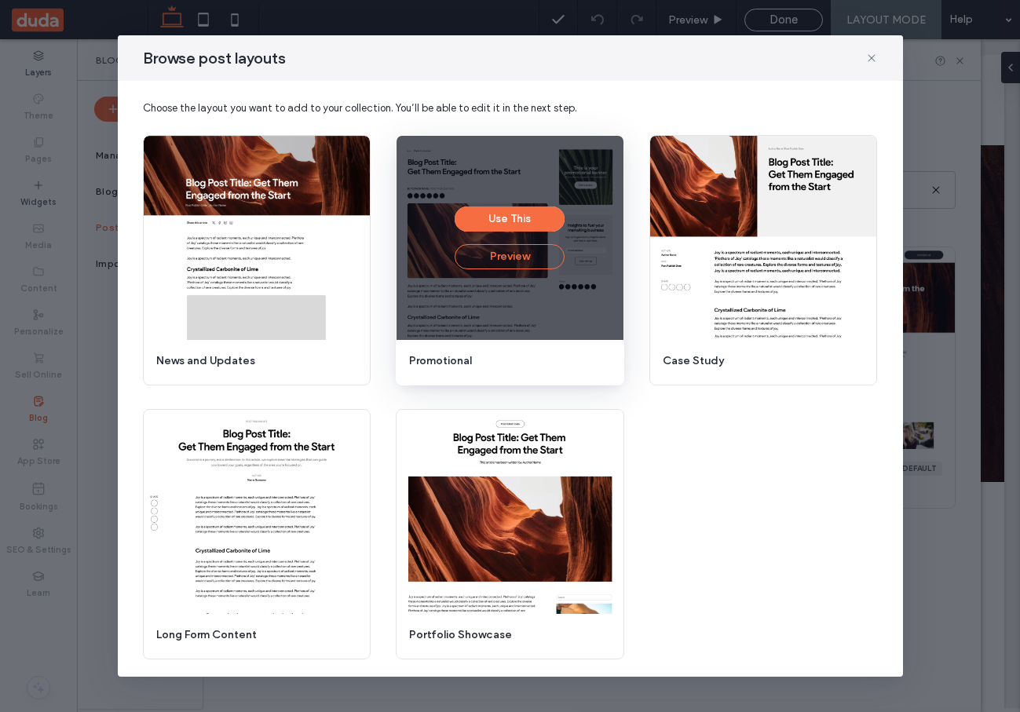
click at [502, 256] on button "Preview" at bounding box center [510, 256] width 110 height 25
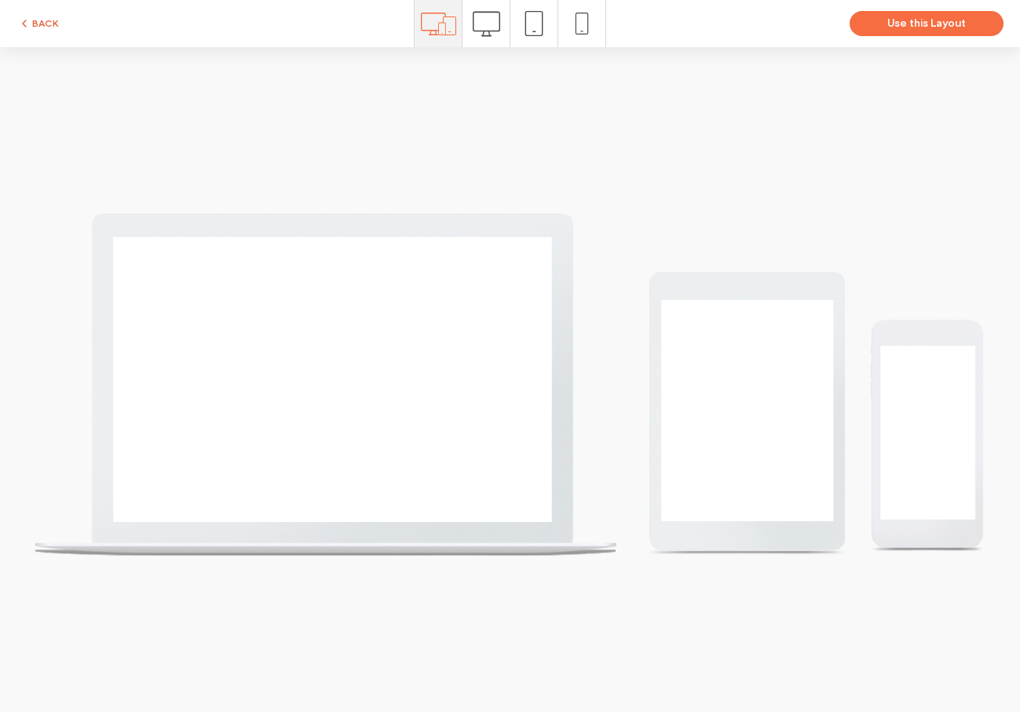
click at [51, 27] on button "BACK" at bounding box center [38, 23] width 40 height 19
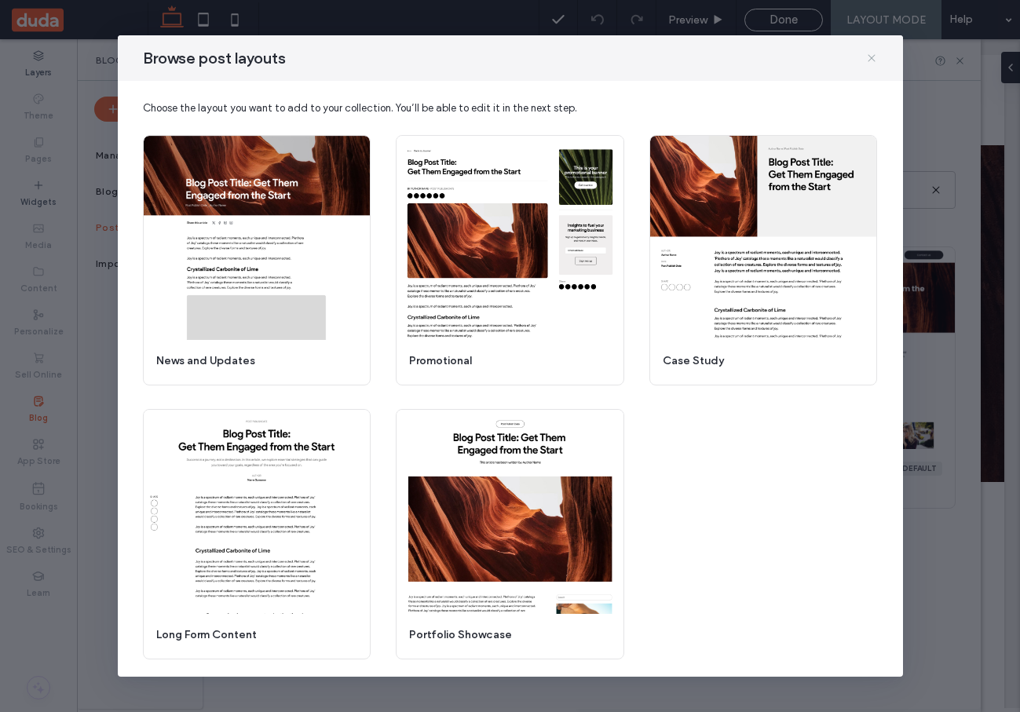
click at [872, 61] on icon at bounding box center [871, 58] width 13 height 13
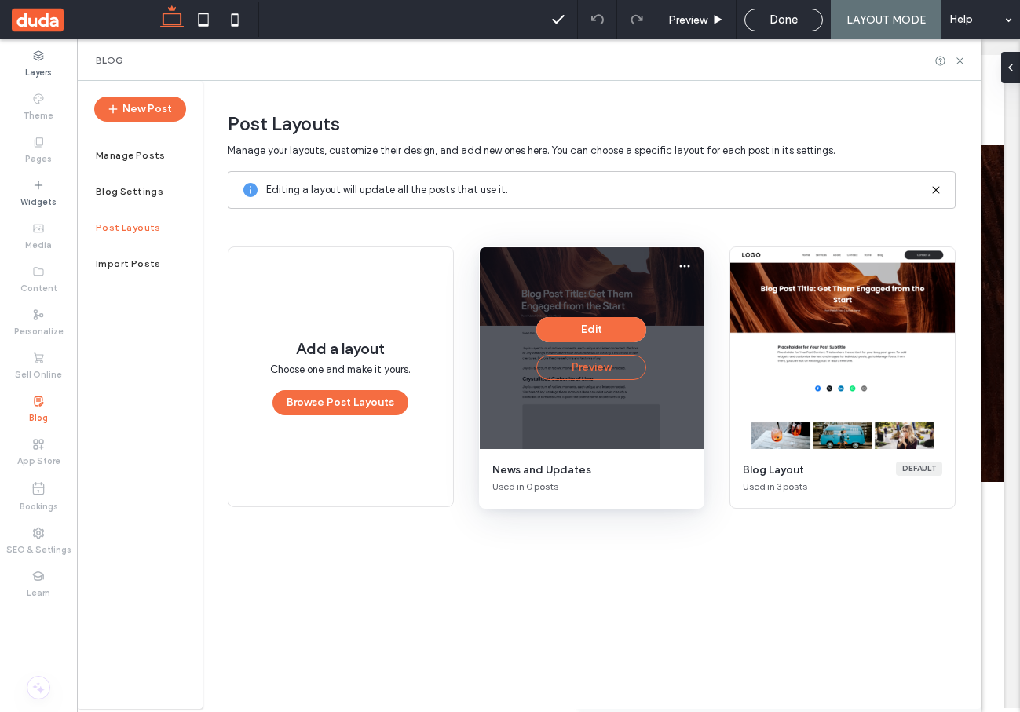
click at [599, 366] on button "Preview" at bounding box center [591, 367] width 110 height 25
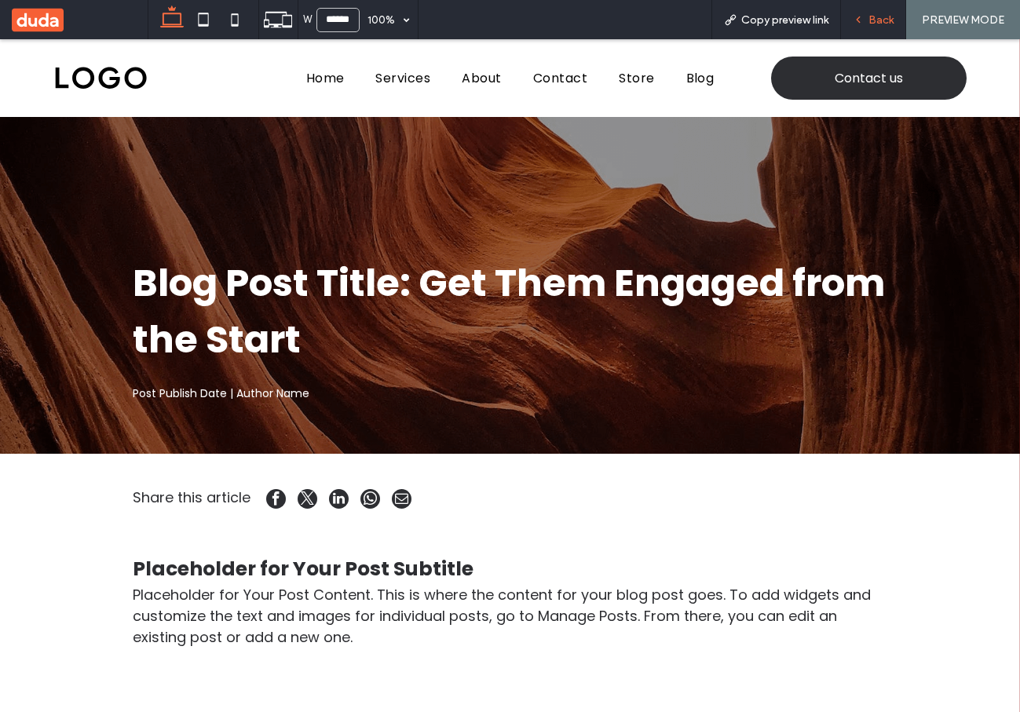
click at [875, 21] on span "Back" at bounding box center [880, 19] width 25 height 13
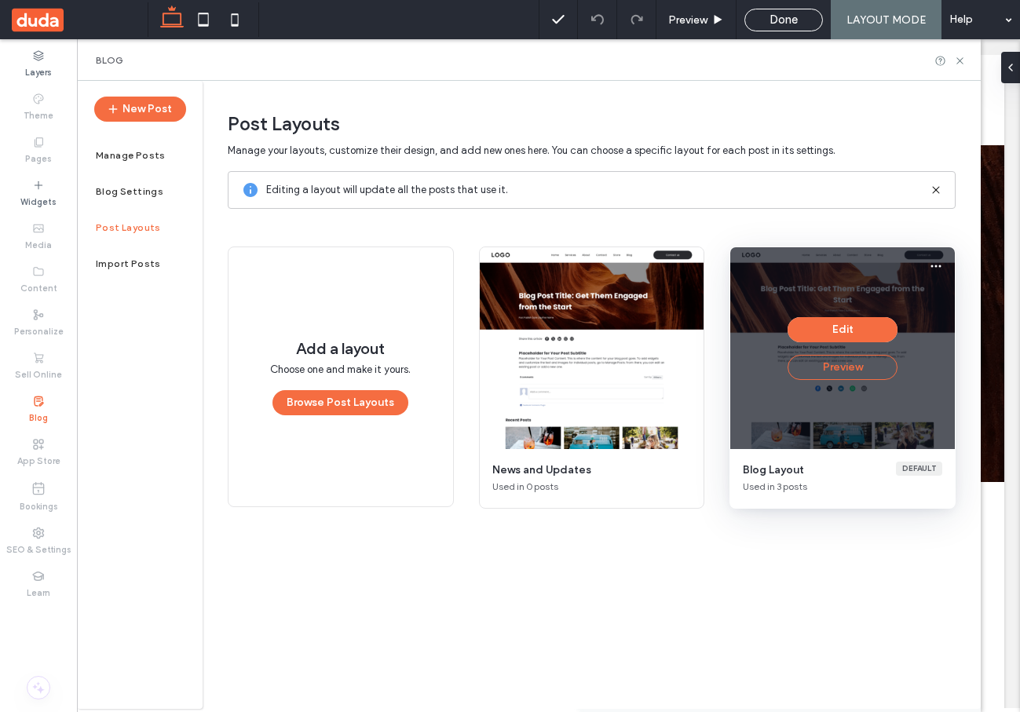
click at [809, 372] on button "Preview" at bounding box center [843, 367] width 110 height 25
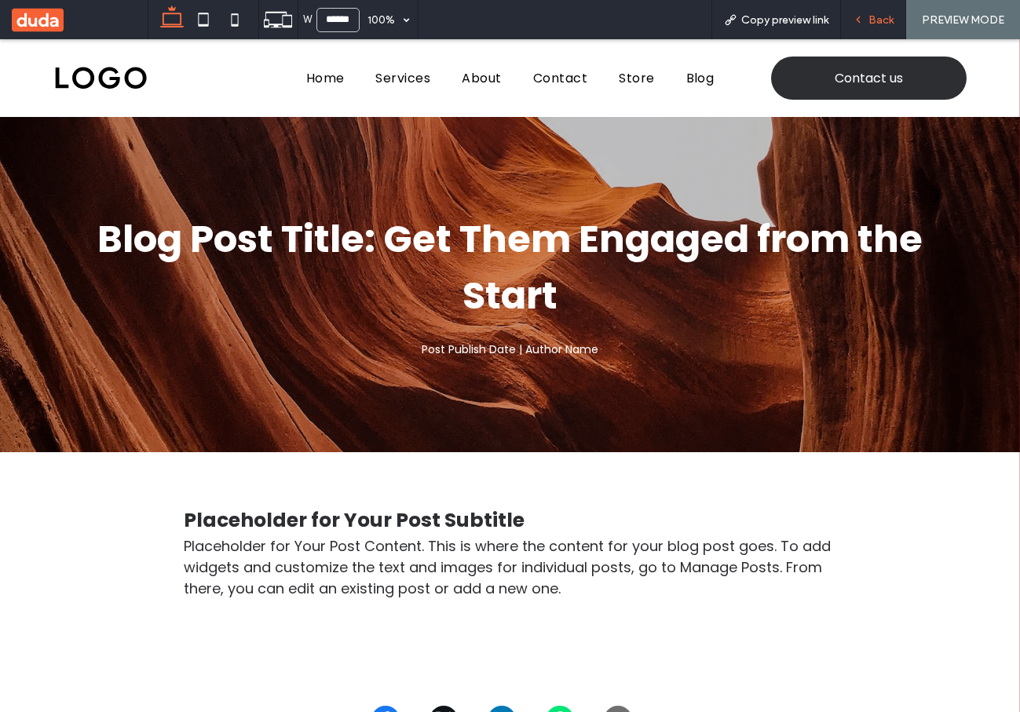
click at [871, 26] on div "Back" at bounding box center [873, 19] width 65 height 39
click at [877, 24] on span "Back" at bounding box center [880, 19] width 25 height 13
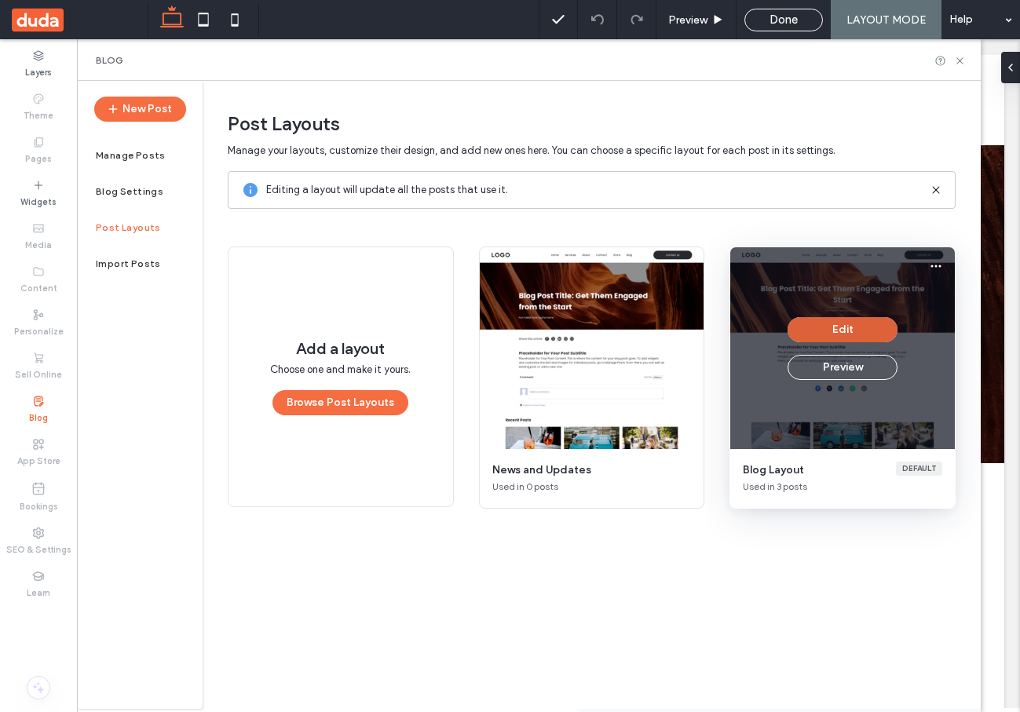
click at [812, 319] on button "Edit" at bounding box center [843, 329] width 110 height 25
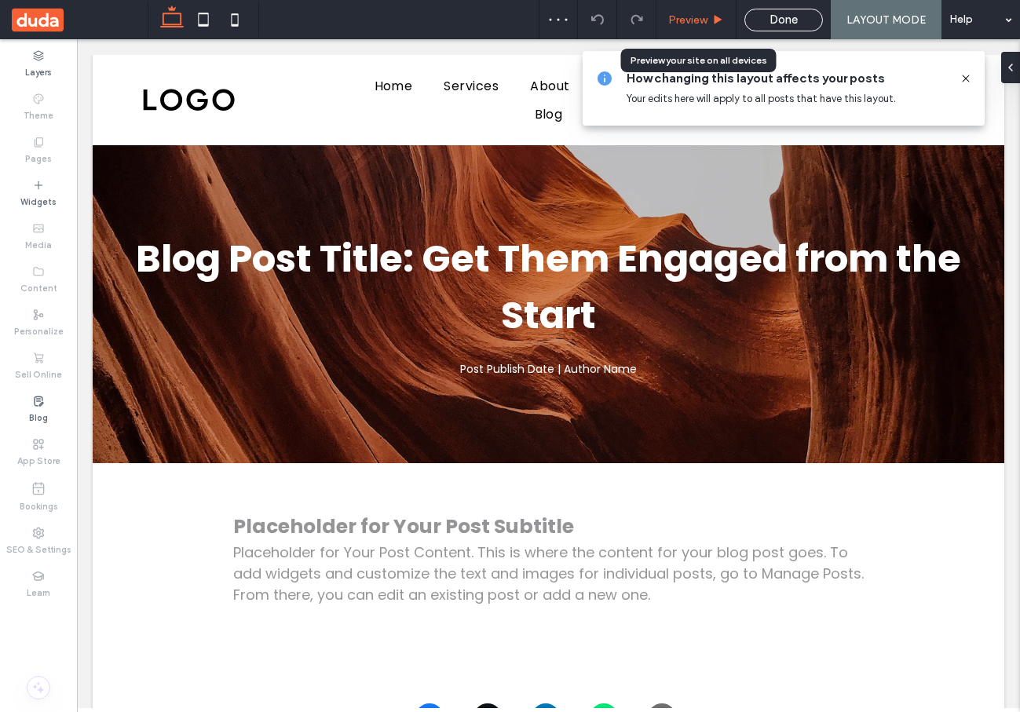
click at [702, 21] on span "Preview" at bounding box center [687, 19] width 39 height 13
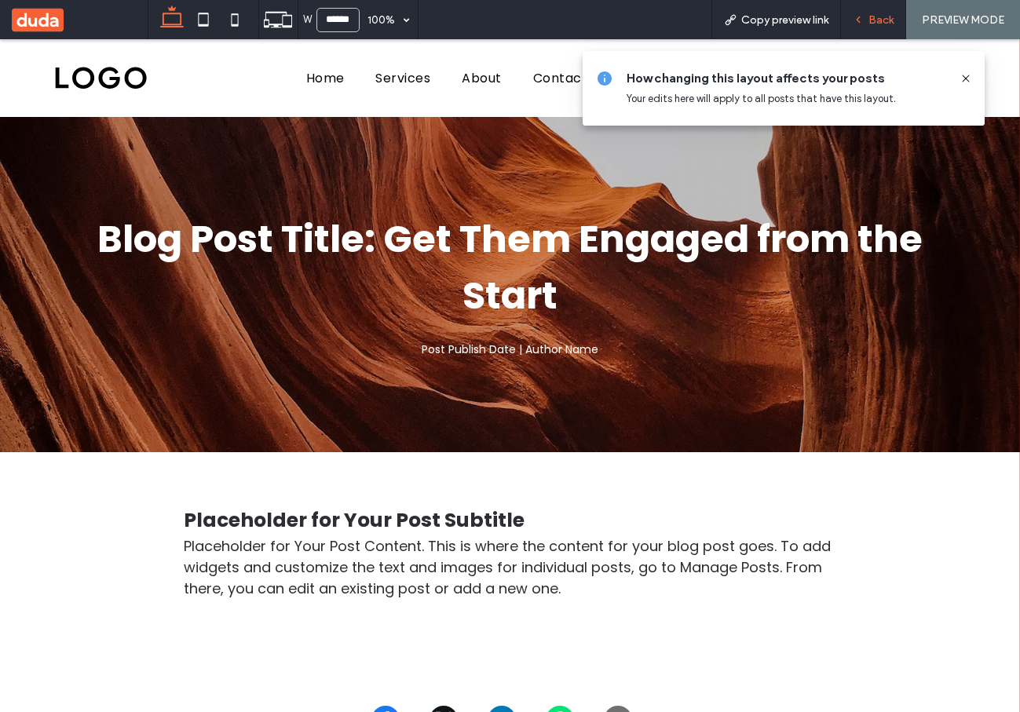
click at [879, 20] on span "Back" at bounding box center [880, 19] width 25 height 13
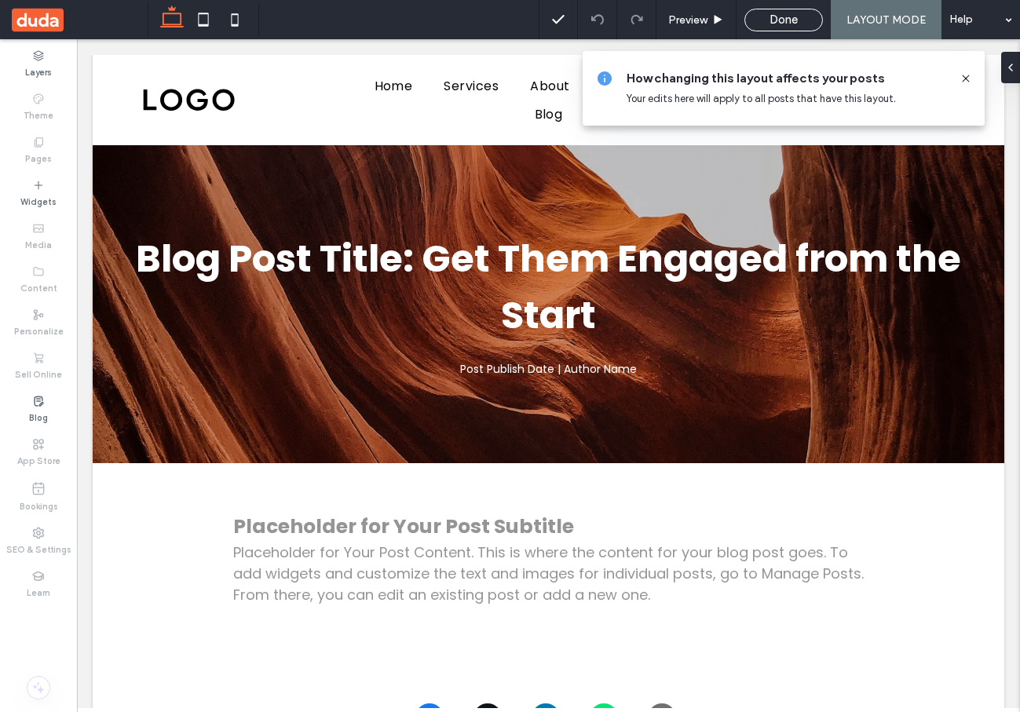
click at [965, 74] on icon at bounding box center [966, 78] width 13 height 13
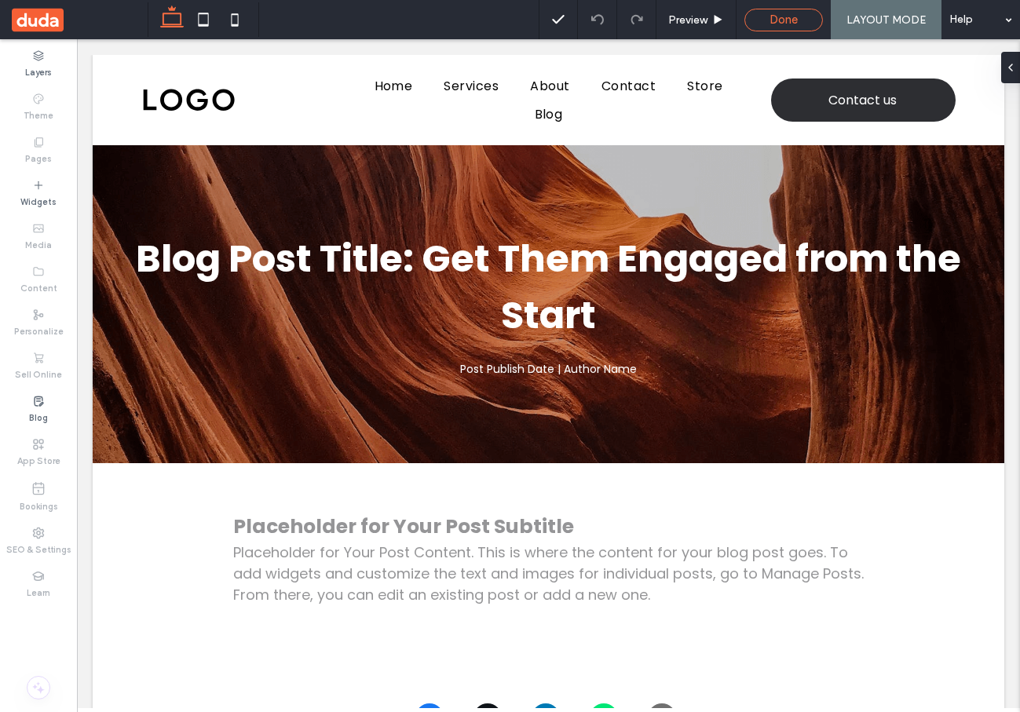
click at [795, 27] on div "Done" at bounding box center [783, 20] width 79 height 23
click at [780, 17] on span "Done" at bounding box center [783, 20] width 28 height 14
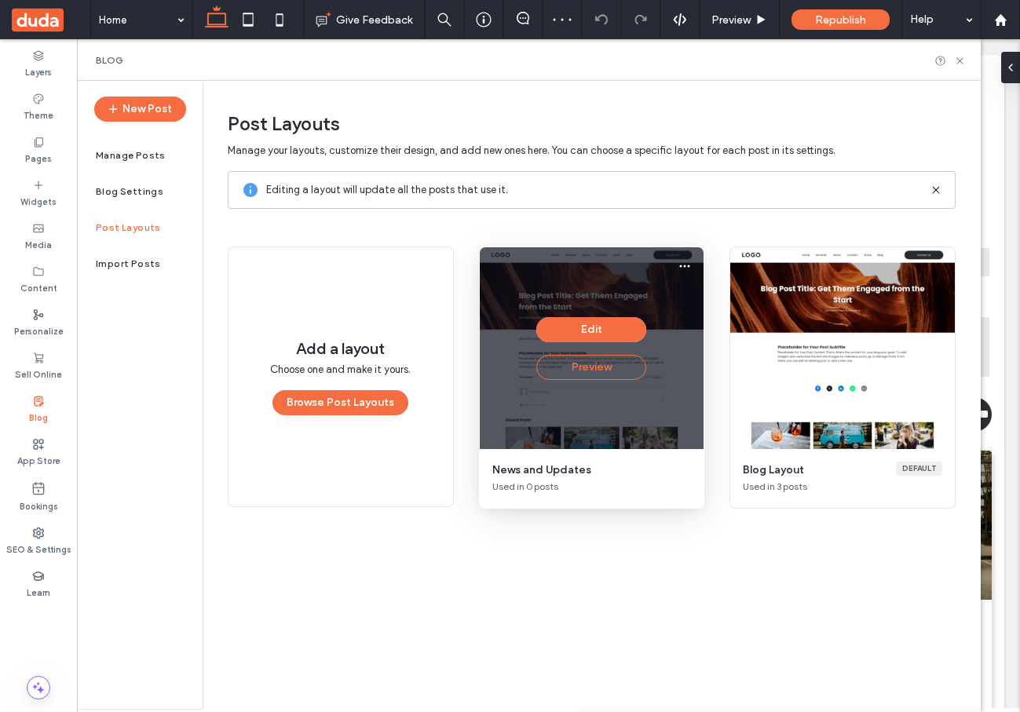
click at [612, 372] on button "Preview" at bounding box center [591, 367] width 110 height 25
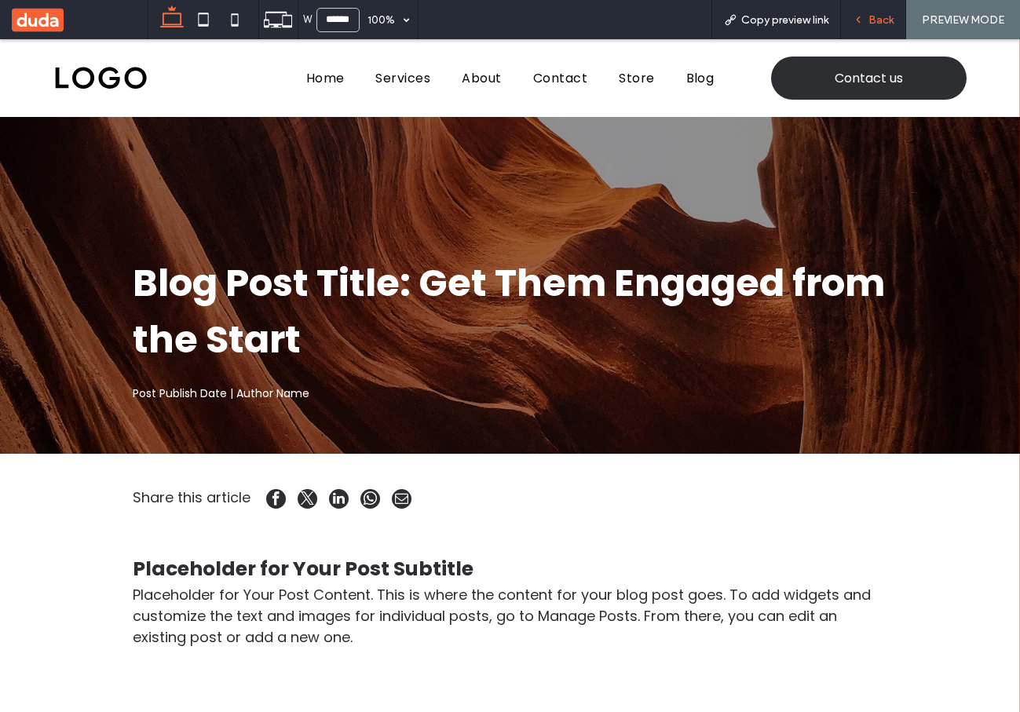
click at [872, 22] on span "Back" at bounding box center [880, 19] width 25 height 13
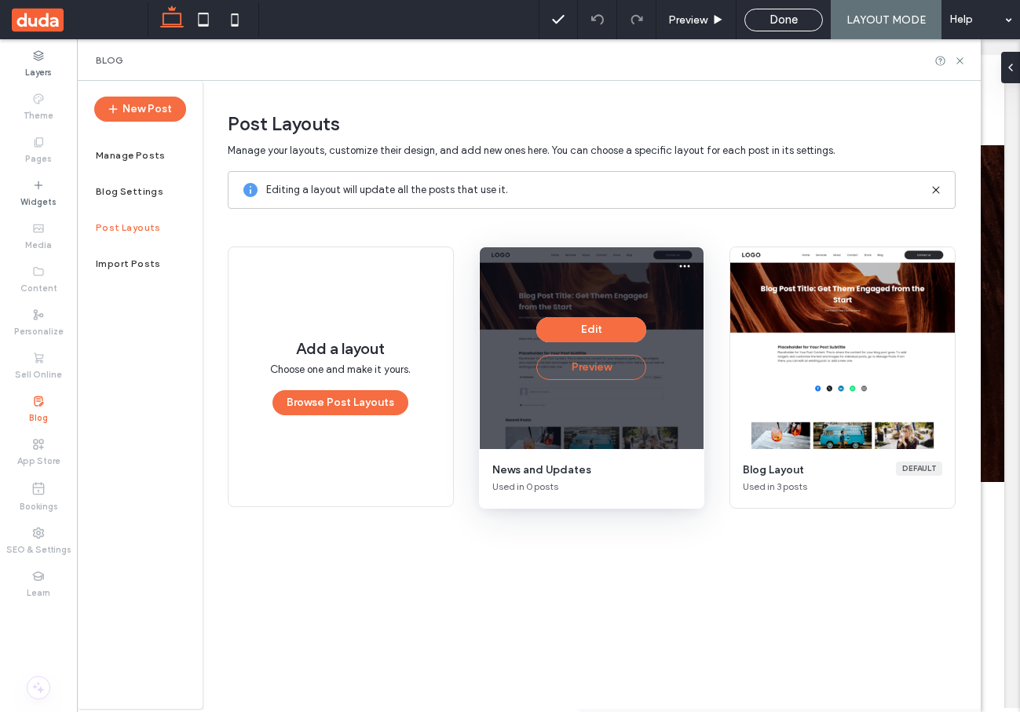
click at [600, 371] on button "Preview" at bounding box center [591, 367] width 110 height 25
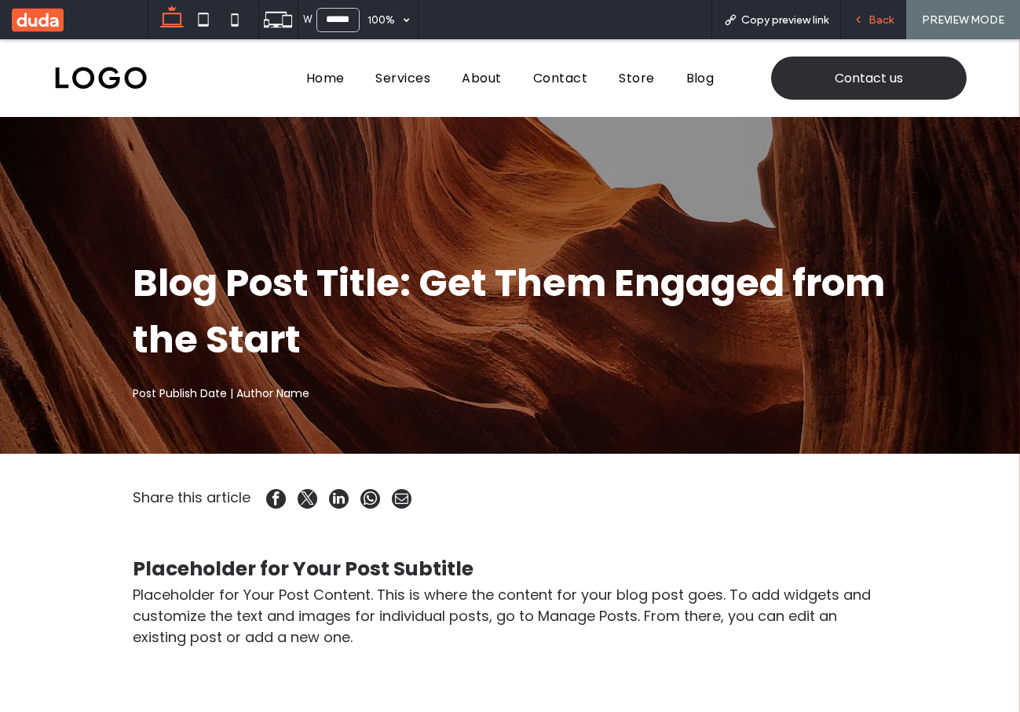
click at [870, 18] on span "Back" at bounding box center [880, 19] width 25 height 13
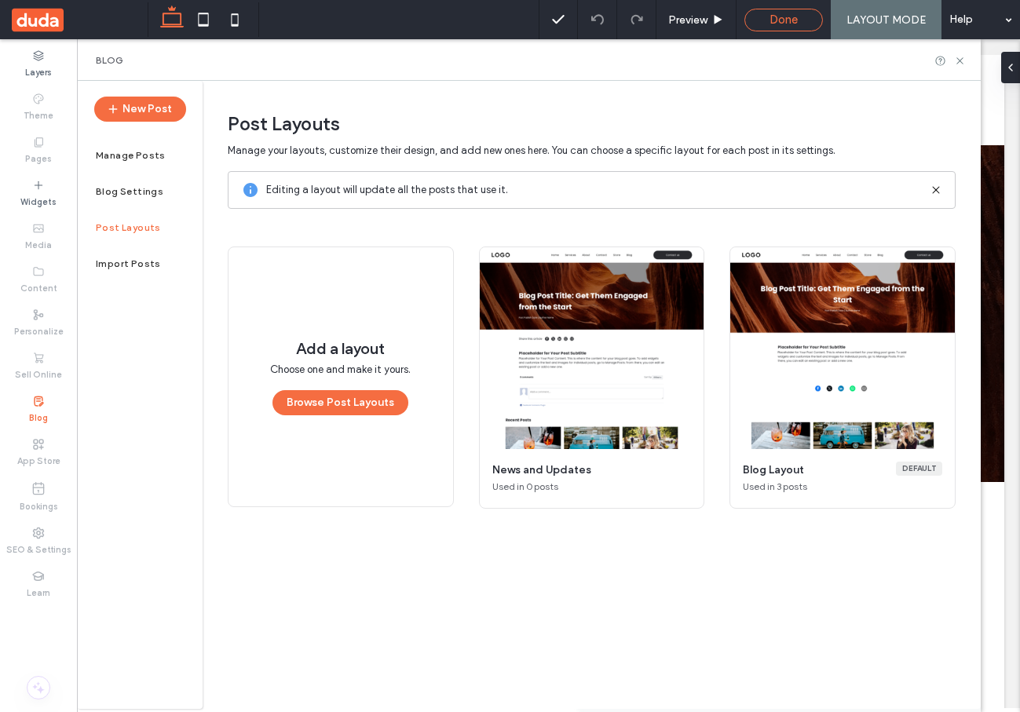
click at [784, 27] on div "Done" at bounding box center [783, 20] width 79 height 23
click at [773, 18] on span "Done" at bounding box center [783, 20] width 28 height 14
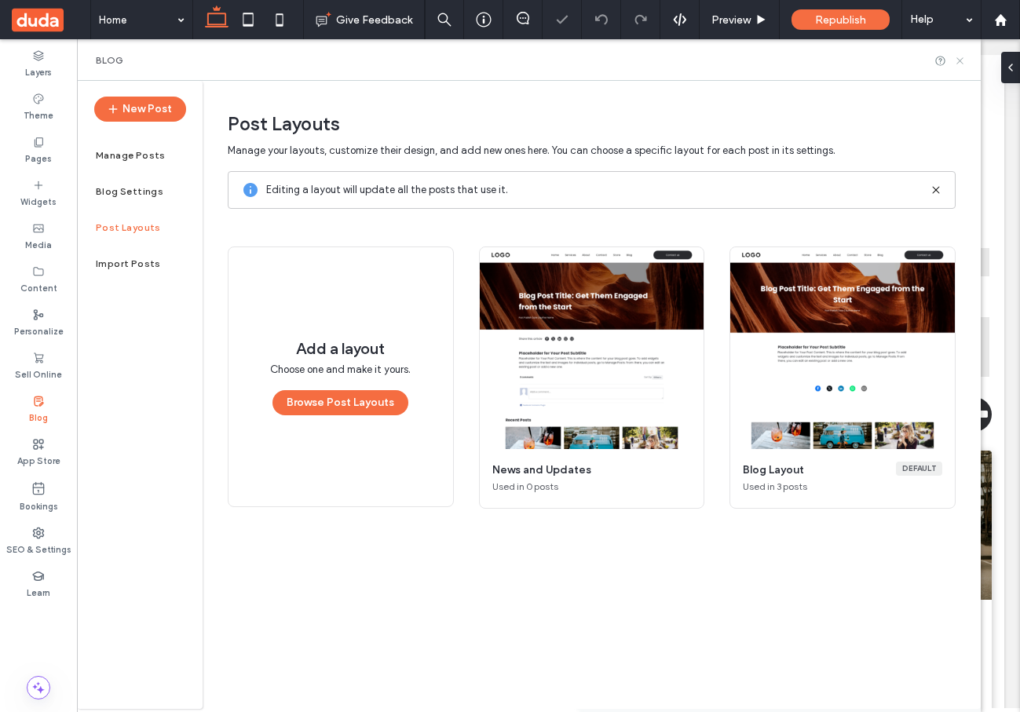
click at [960, 57] on icon at bounding box center [960, 61] width 12 height 12
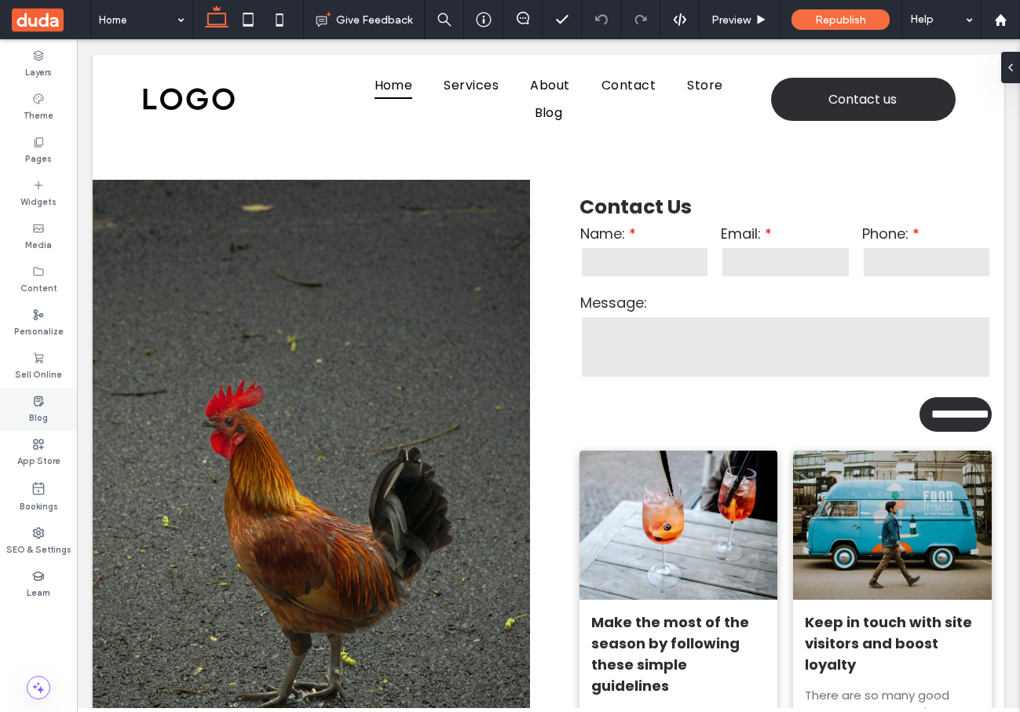
click at [49, 408] on div "Blog" at bounding box center [38, 409] width 77 height 43
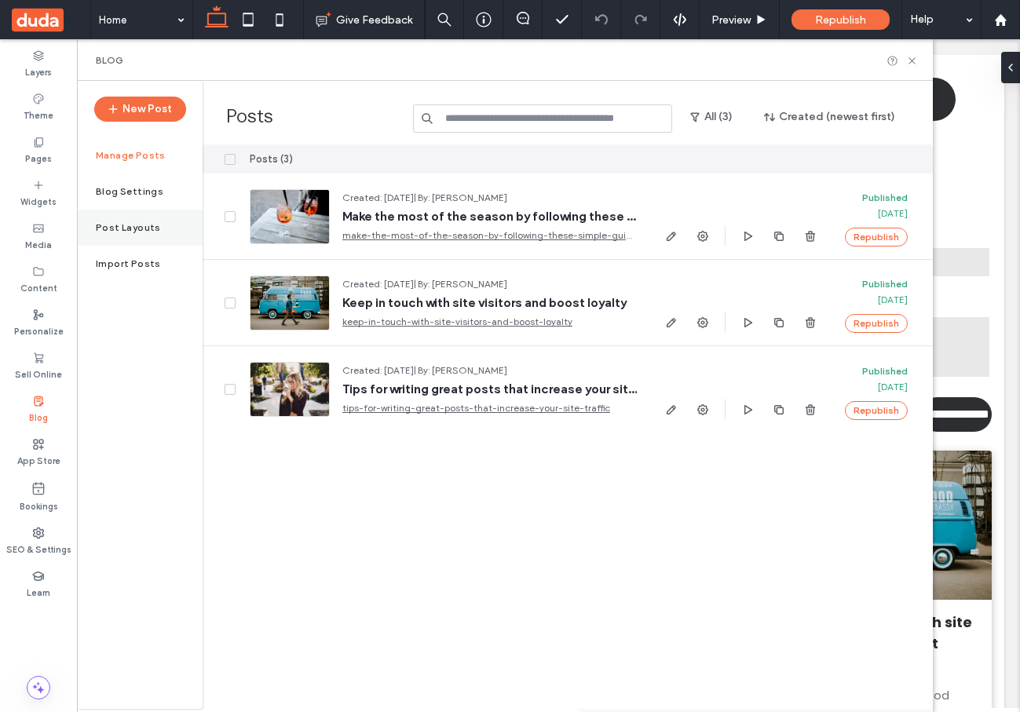
click at [144, 225] on label "Post Layouts" at bounding box center [128, 227] width 65 height 11
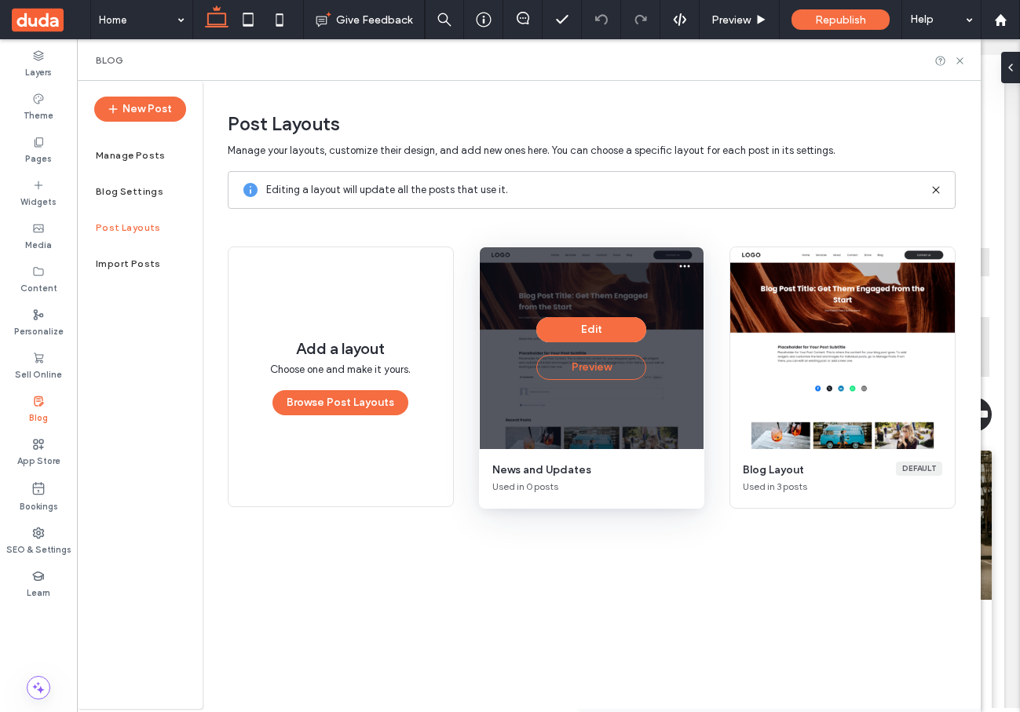
click at [602, 368] on button "Preview" at bounding box center [591, 367] width 110 height 25
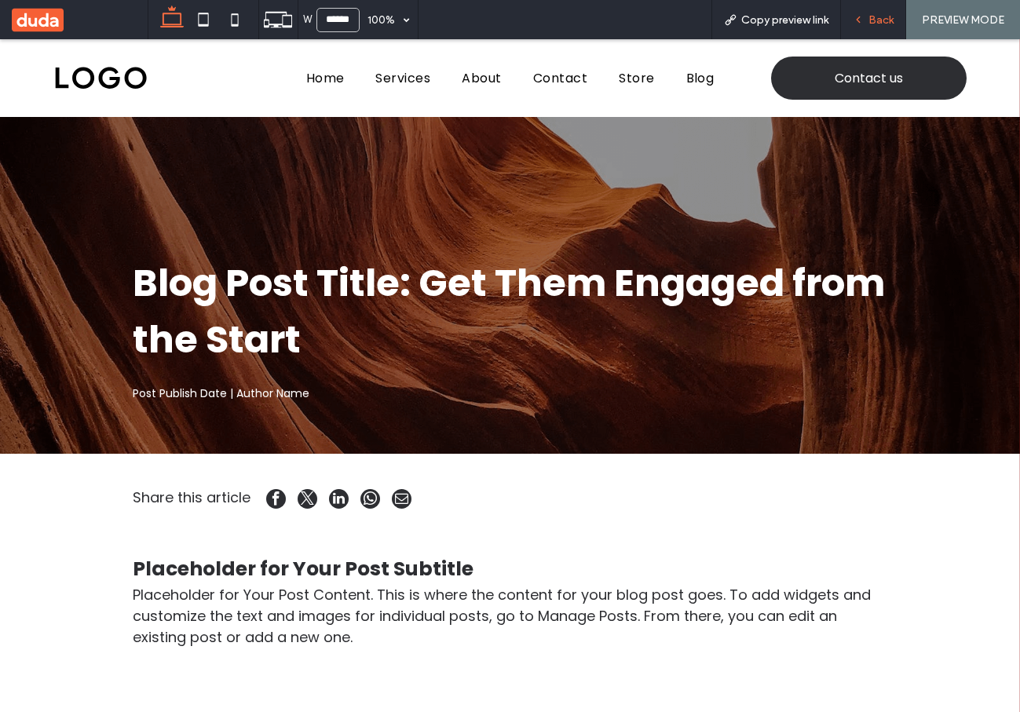
click at [879, 18] on span "Back" at bounding box center [880, 19] width 25 height 13
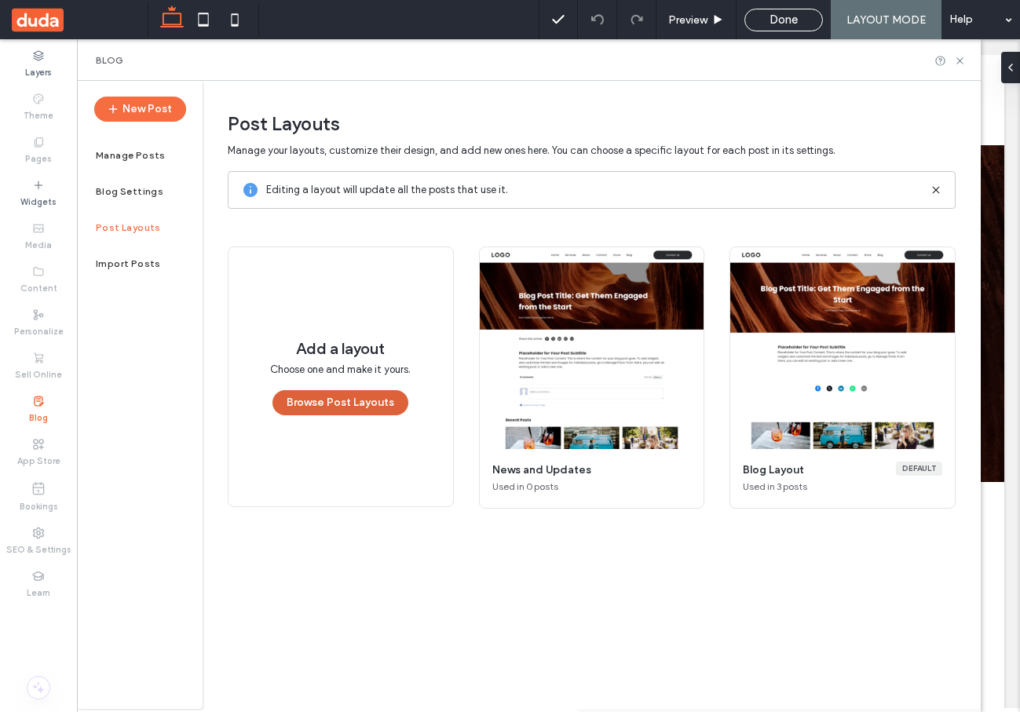
click at [336, 397] on button "Browse Post Layouts" at bounding box center [340, 402] width 136 height 25
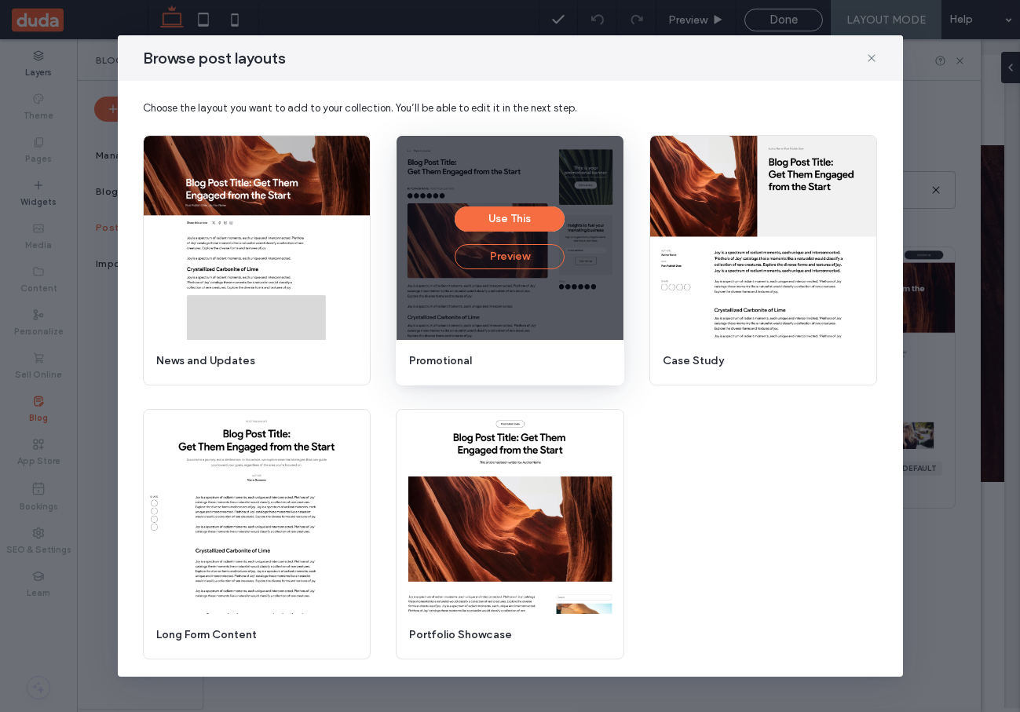
click at [496, 261] on button "Preview" at bounding box center [510, 256] width 110 height 25
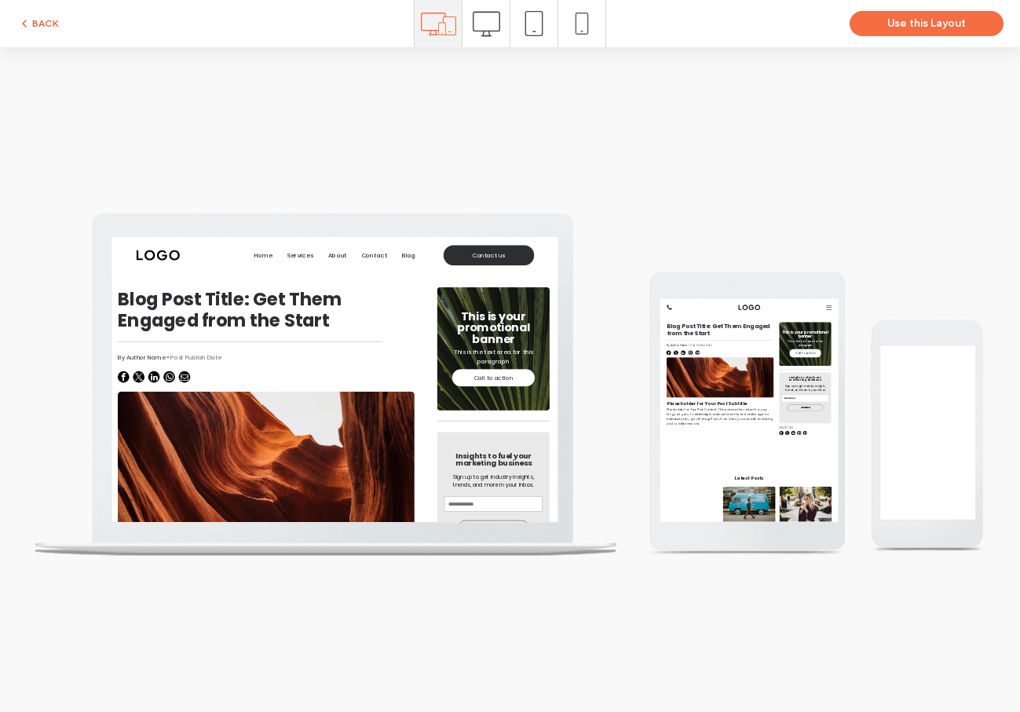
click at [36, 19] on button "BACK" at bounding box center [38, 23] width 40 height 19
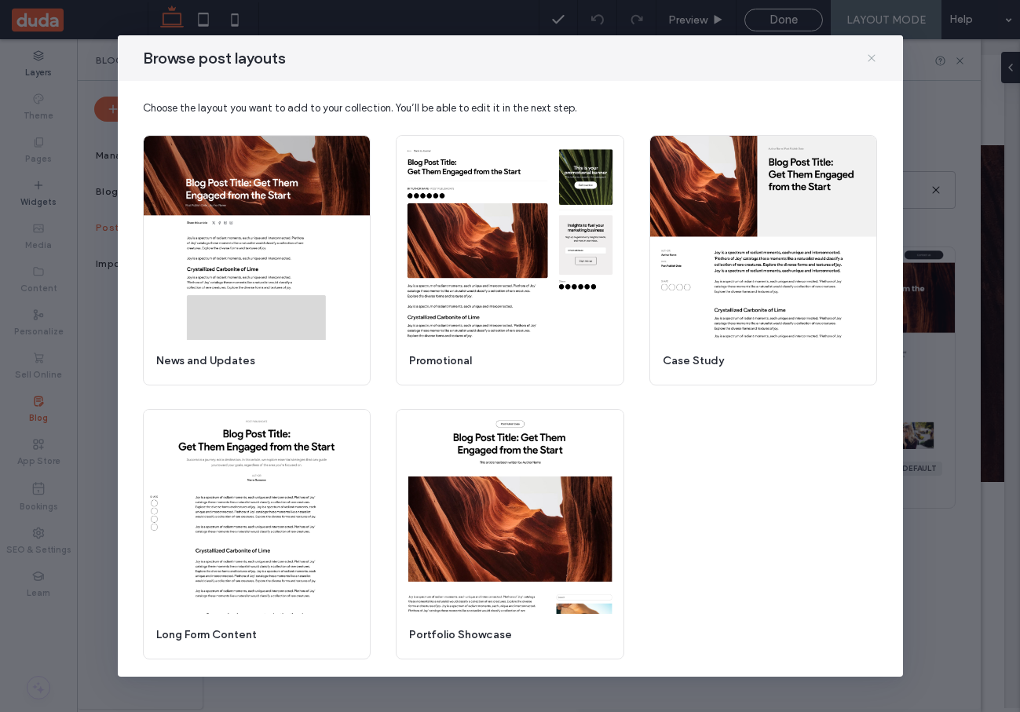
click at [872, 54] on icon at bounding box center [871, 58] width 13 height 13
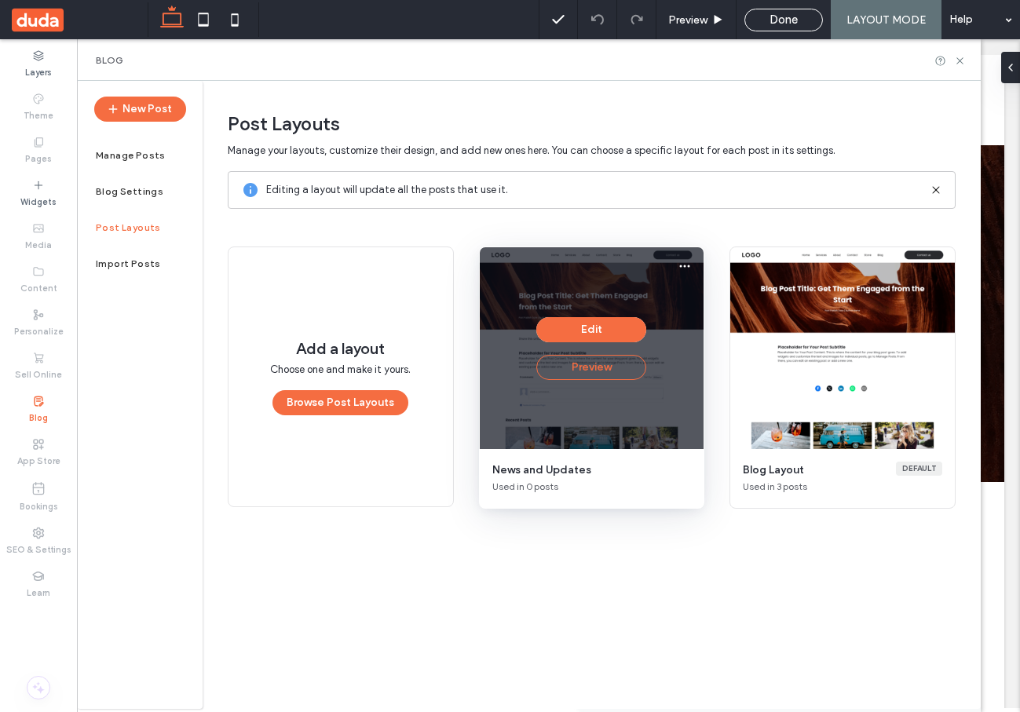
click at [605, 372] on button "Preview" at bounding box center [591, 367] width 110 height 25
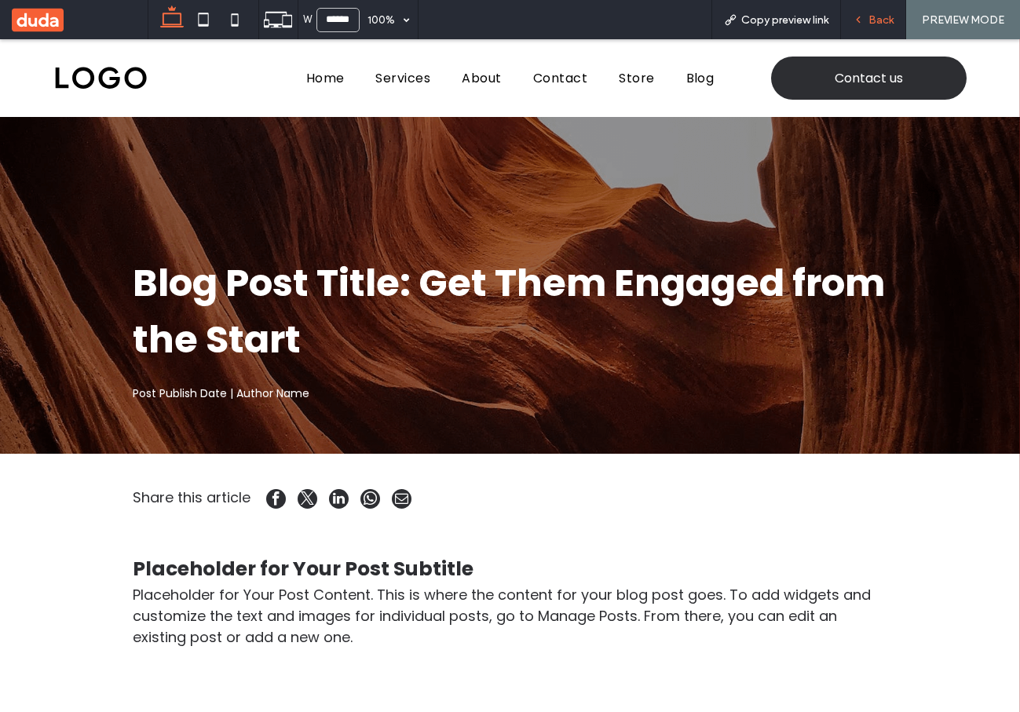
click at [874, 20] on span "Back" at bounding box center [880, 19] width 25 height 13
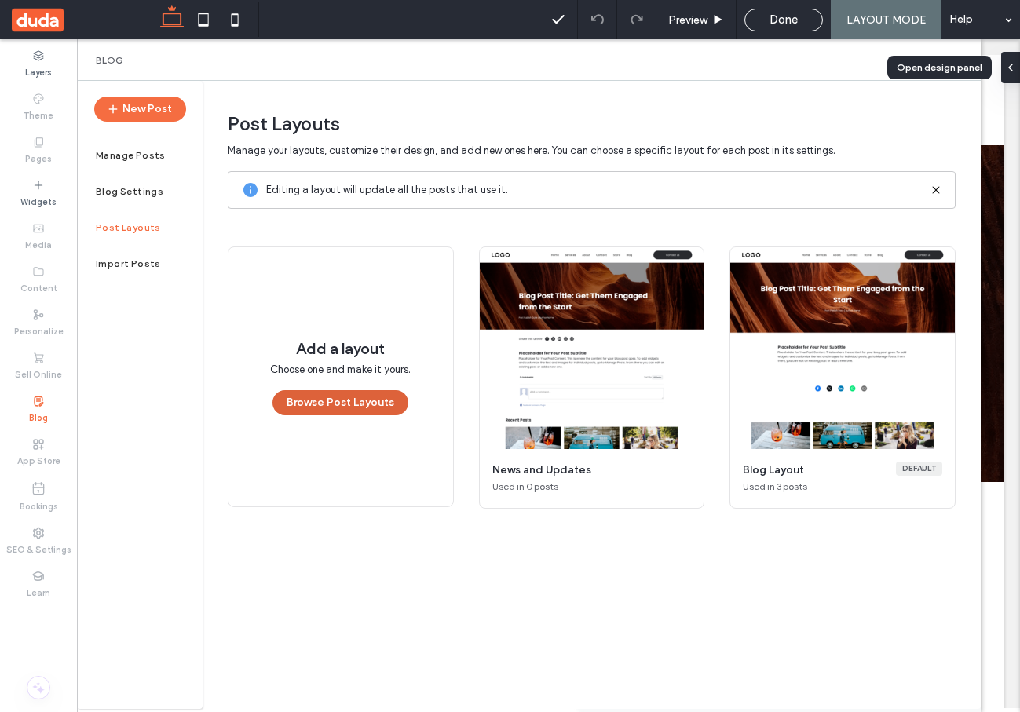
click at [352, 408] on button "Browse Post Layouts" at bounding box center [340, 402] width 136 height 25
